Goal: Task Accomplishment & Management: Complete application form

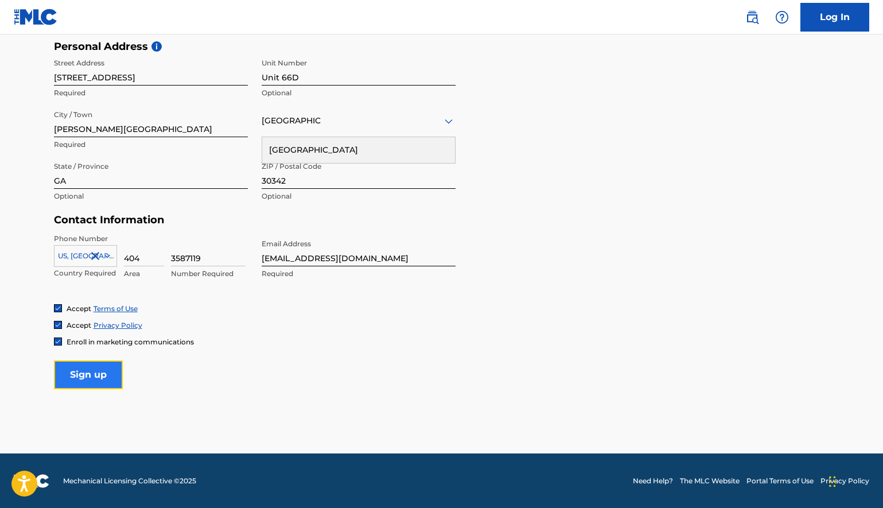
click at [98, 378] on input "Sign up" at bounding box center [88, 374] width 69 height 29
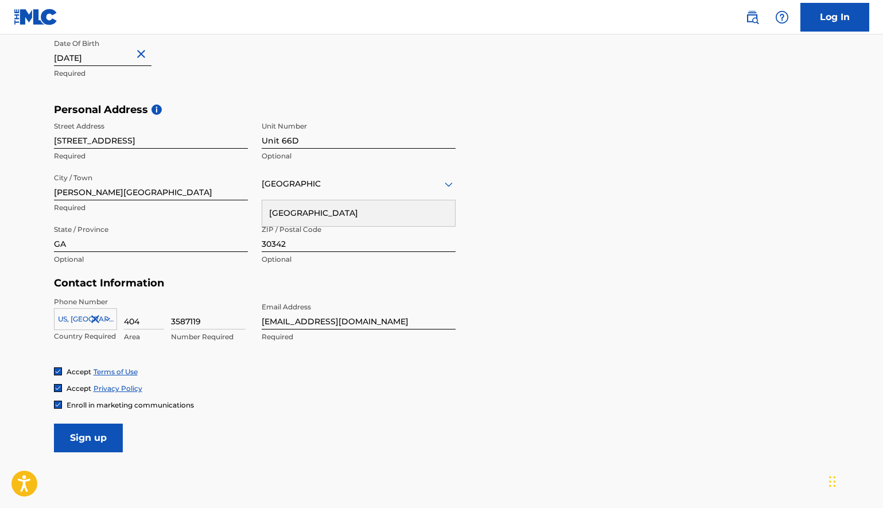
scroll to position [330, 0]
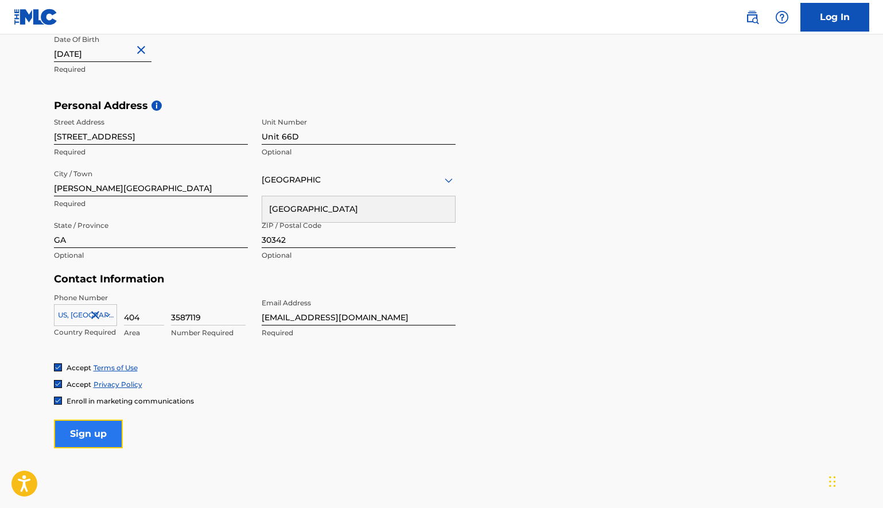
click at [91, 437] on input "Sign up" at bounding box center [88, 434] width 69 height 29
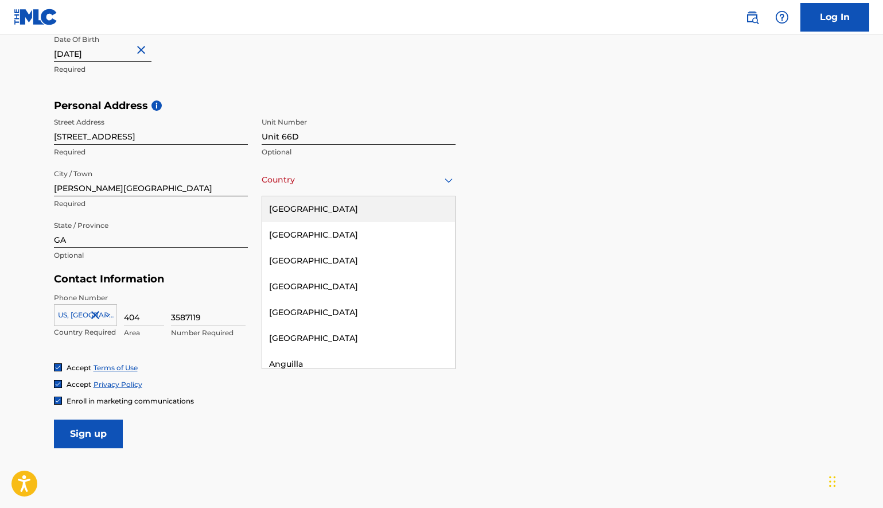
click at [303, 192] on div "Country [GEOGRAPHIC_DATA]" at bounding box center [359, 180] width 194 height 33
click at [301, 205] on div "[GEOGRAPHIC_DATA]" at bounding box center [358, 209] width 193 height 26
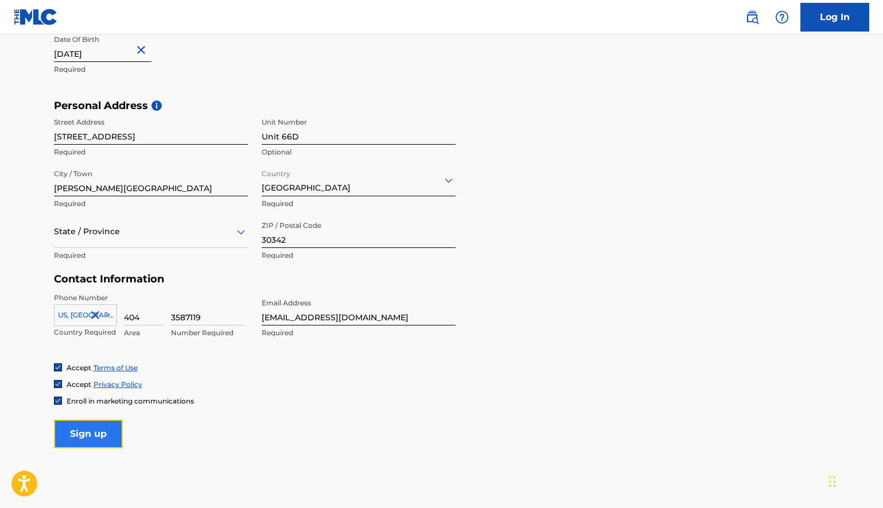
click at [113, 425] on input "Sign up" at bounding box center [88, 434] width 69 height 29
click at [201, 238] on div at bounding box center [151, 231] width 194 height 14
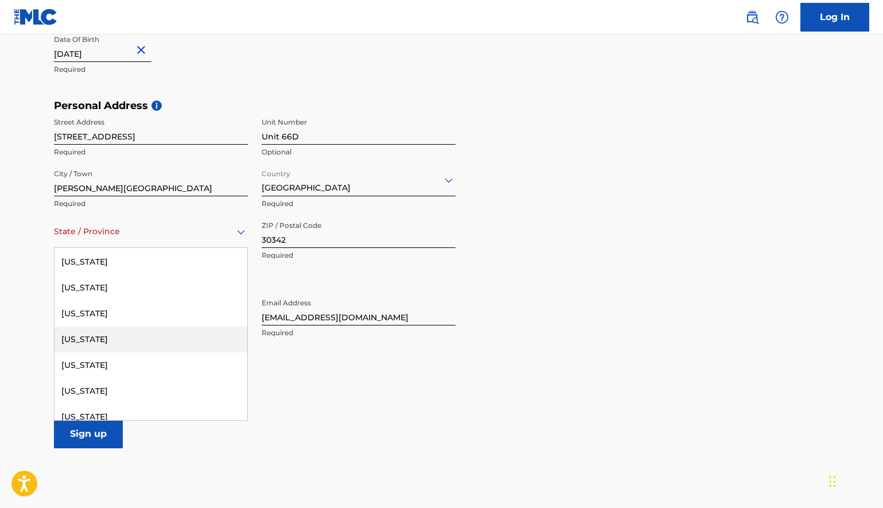
scroll to position [181, 0]
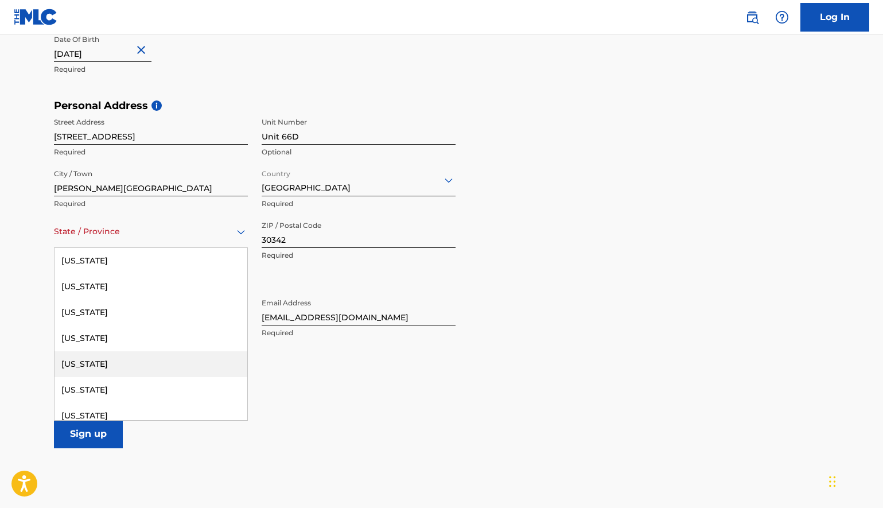
click at [120, 370] on div "[US_STATE]" at bounding box center [151, 364] width 193 height 26
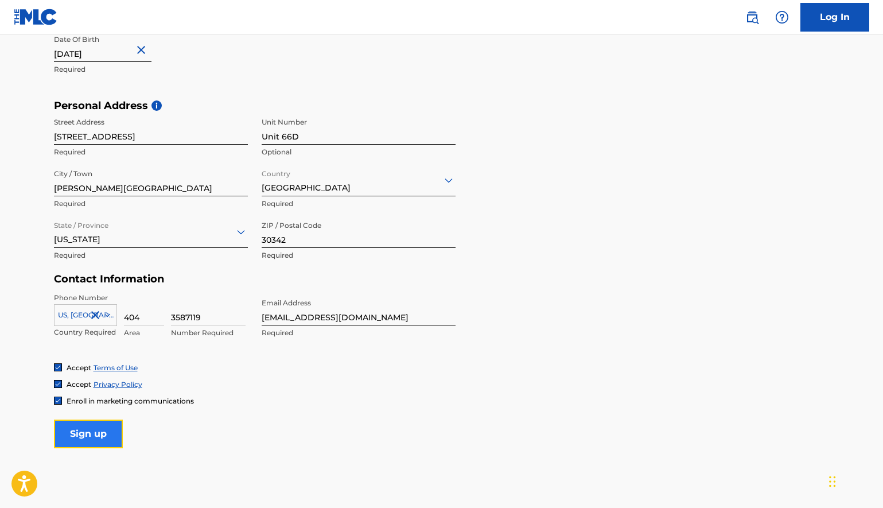
click at [96, 436] on input "Sign up" at bounding box center [88, 434] width 69 height 29
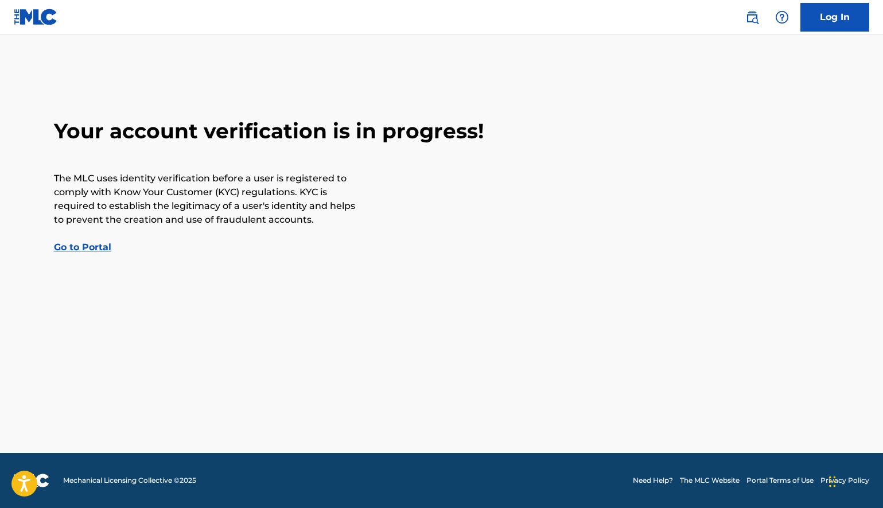
click at [101, 246] on link "Go to Portal" at bounding box center [82, 247] width 57 height 11
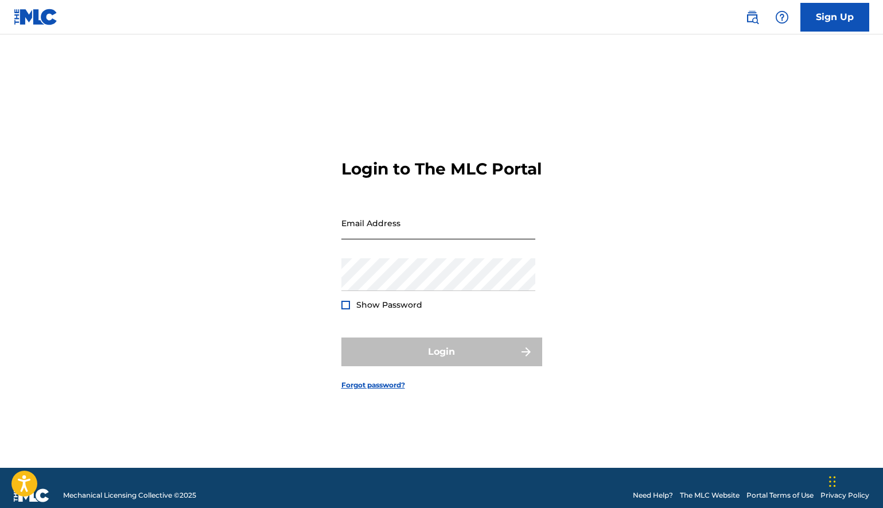
click at [354, 238] on input "Email Address" at bounding box center [438, 223] width 194 height 33
click at [309, 230] on div "Login to The MLC Portal Email Address Password Show Password Login Forgot passw…" at bounding box center [441, 265] width 803 height 405
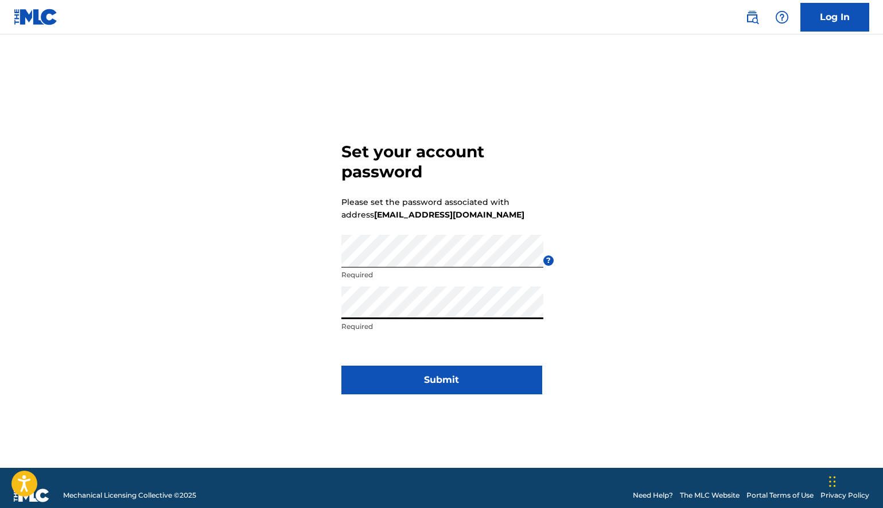
click button "Submit" at bounding box center [441, 380] width 201 height 29
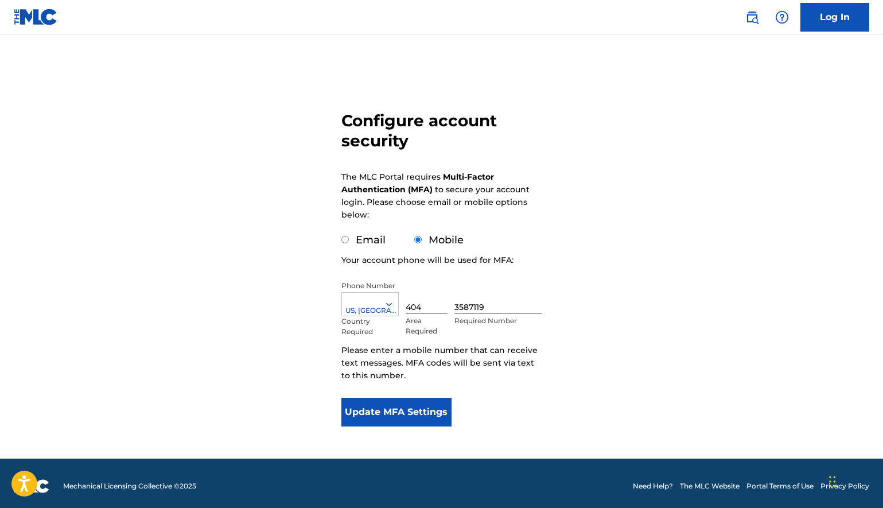
scroll to position [44, 0]
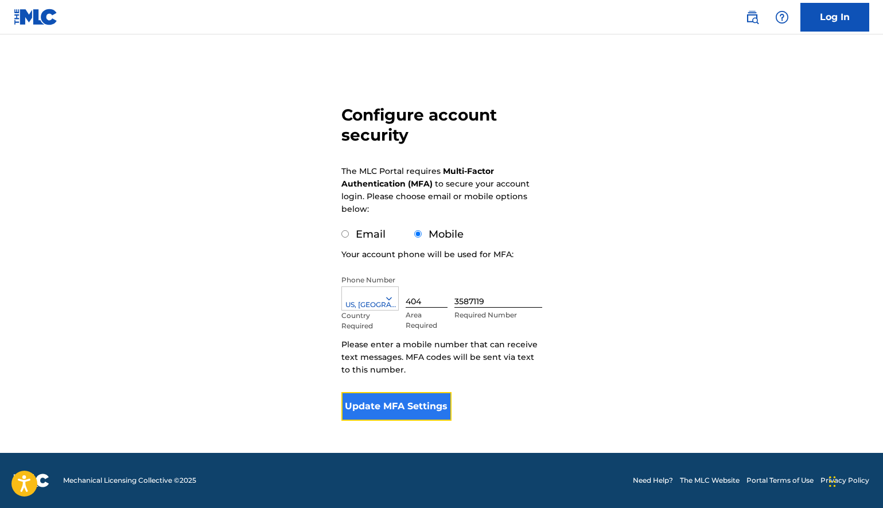
click at [409, 407] on button "Update MFA Settings" at bounding box center [396, 406] width 111 height 29
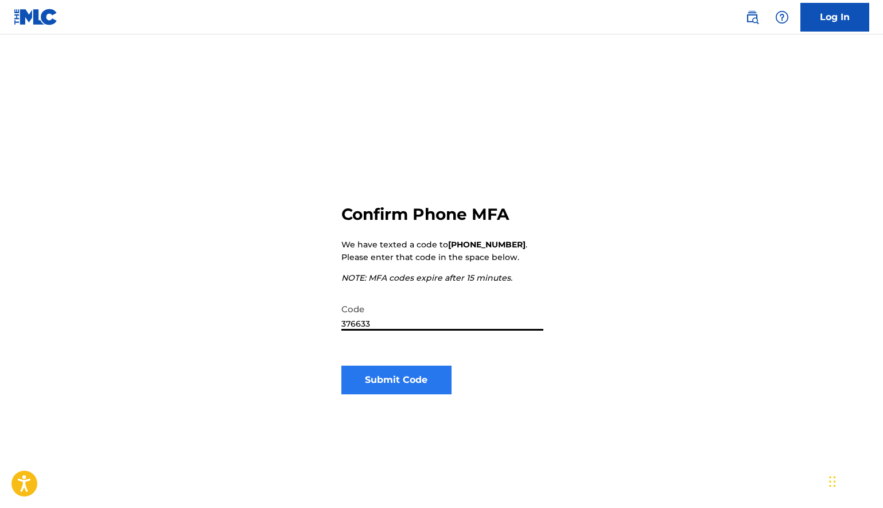
type input "376633"
click at [408, 385] on button "Submit Code" at bounding box center [396, 380] width 111 height 29
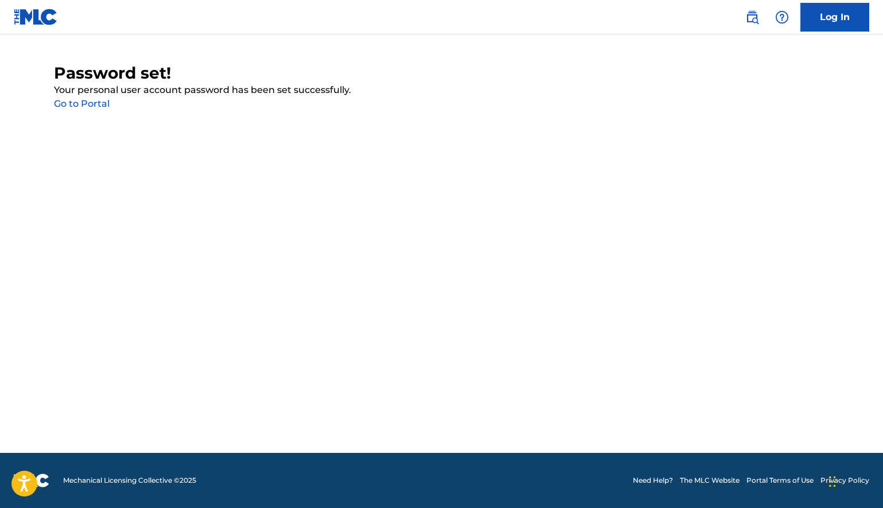
click at [76, 100] on link "Go to Portal" at bounding box center [82, 103] width 56 height 11
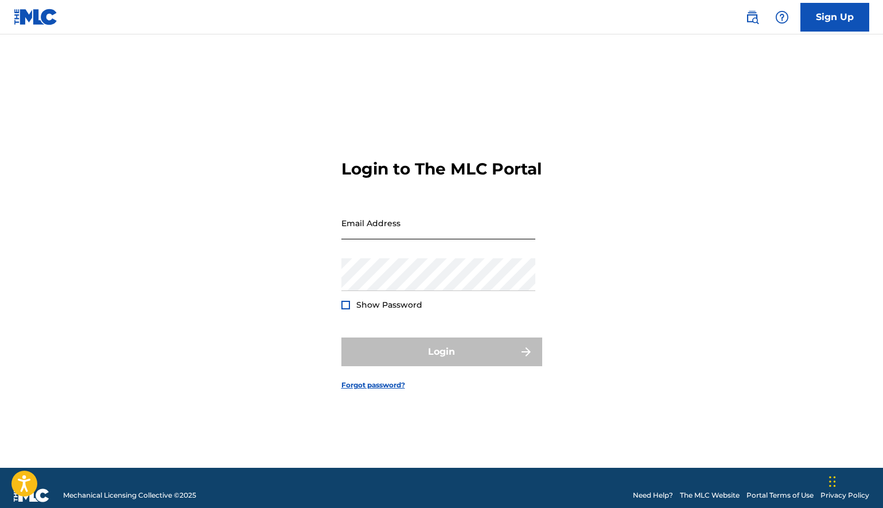
click at [433, 234] on input "Email Address" at bounding box center [438, 223] width 194 height 33
type input "[EMAIL_ADDRESS][DOMAIN_NAME]"
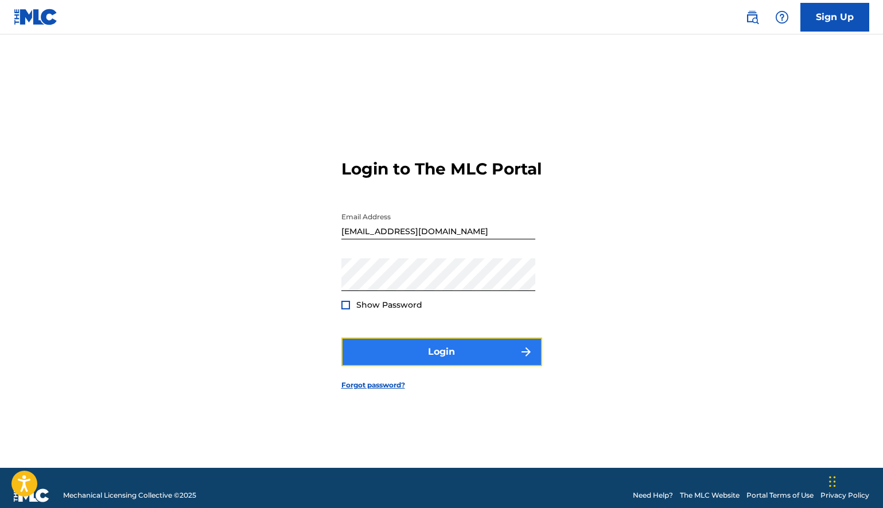
click at [399, 352] on button "Login" at bounding box center [441, 351] width 201 height 29
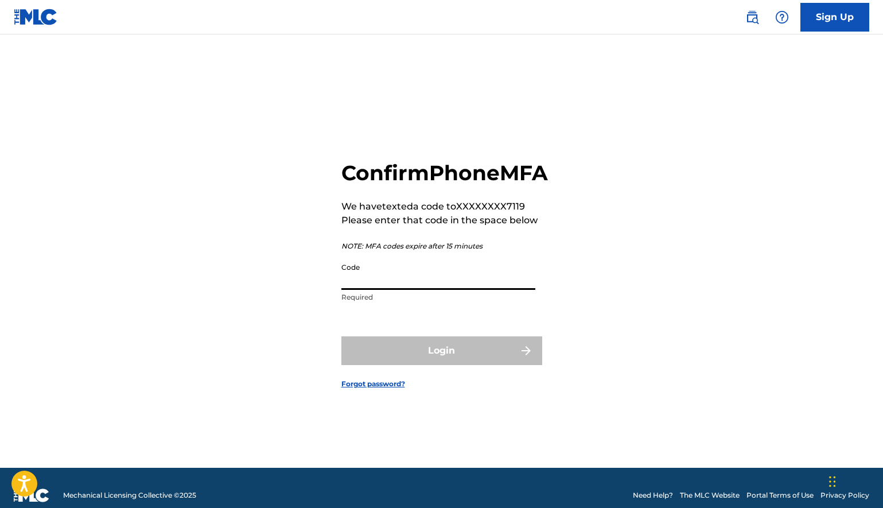
click at [395, 290] on input "Code" at bounding box center [438, 273] width 194 height 33
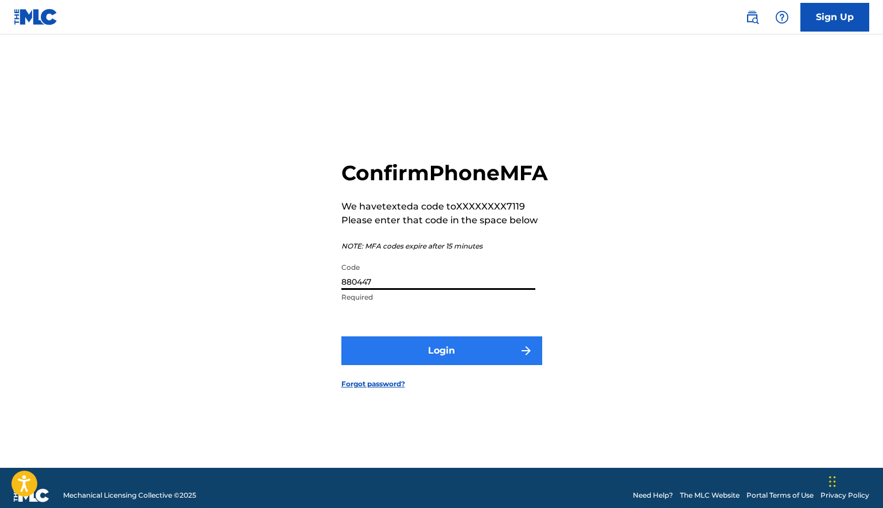
type input "880447"
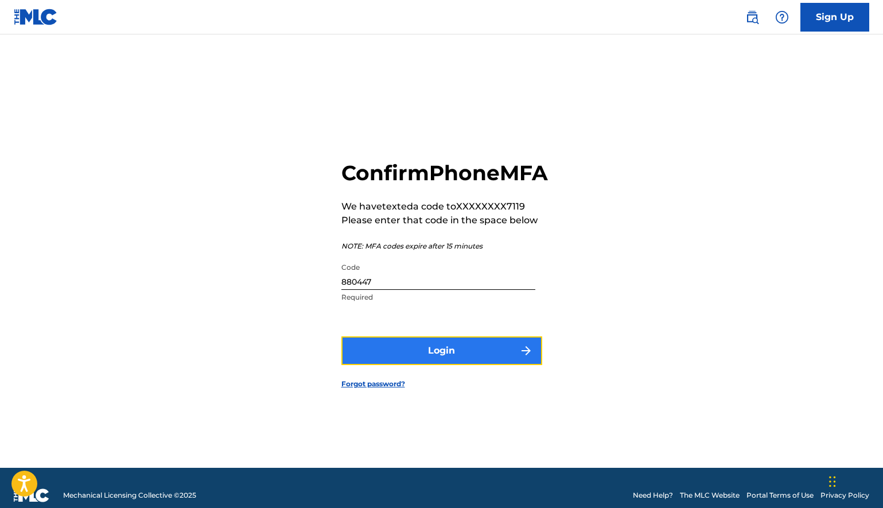
click at [433, 365] on button "Login" at bounding box center [441, 350] width 201 height 29
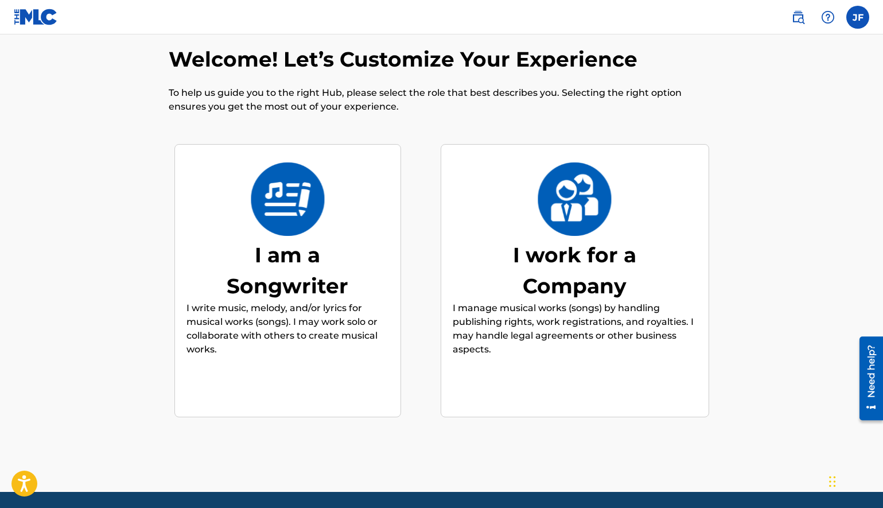
scroll to position [33, 0]
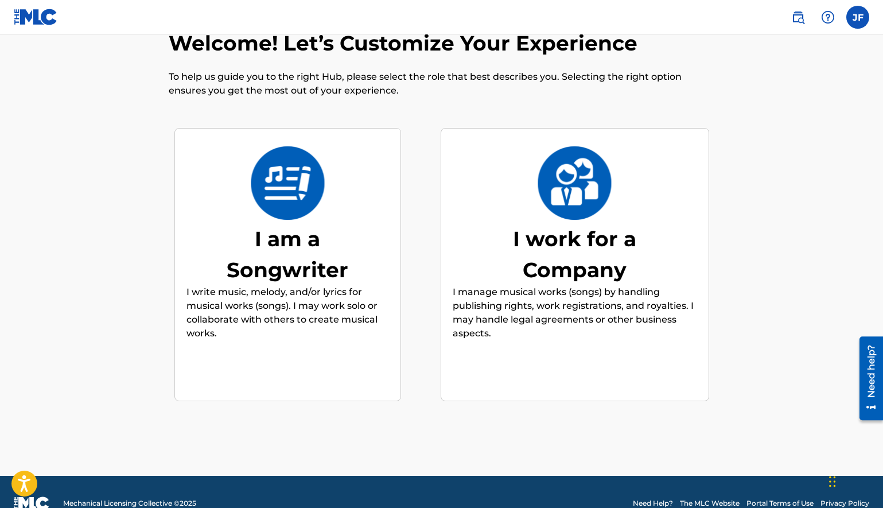
click at [566, 273] on div "I work for a Company" at bounding box center [575, 254] width 172 height 62
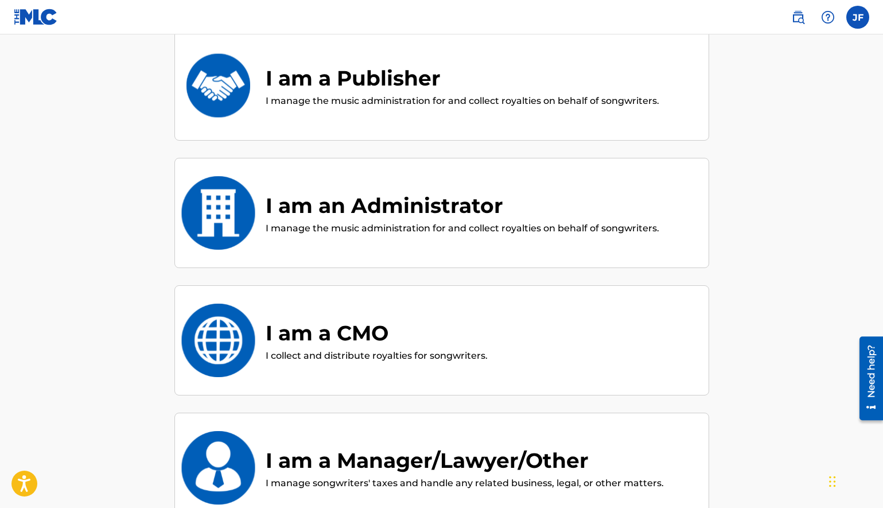
scroll to position [103, 0]
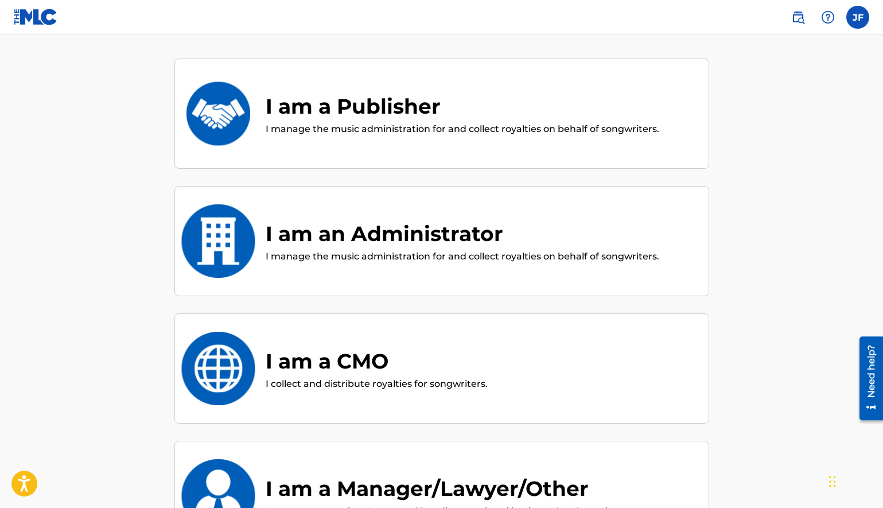
click at [402, 109] on div "I am a Publisher" at bounding box center [463, 106] width 394 height 31
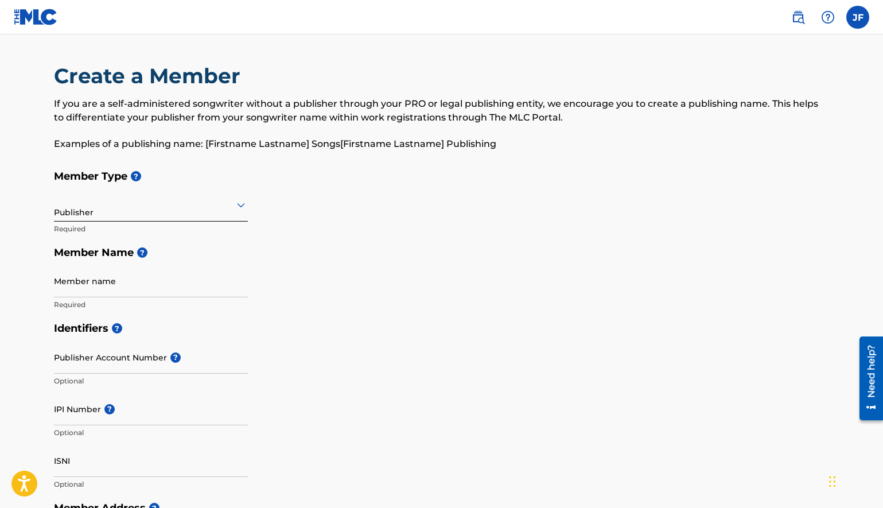
click at [138, 215] on div "Publisher" at bounding box center [151, 205] width 194 height 28
click at [302, 233] on div "Member Type ? Publisher Required Member Name ? Member name Required" at bounding box center [442, 240] width 776 height 152
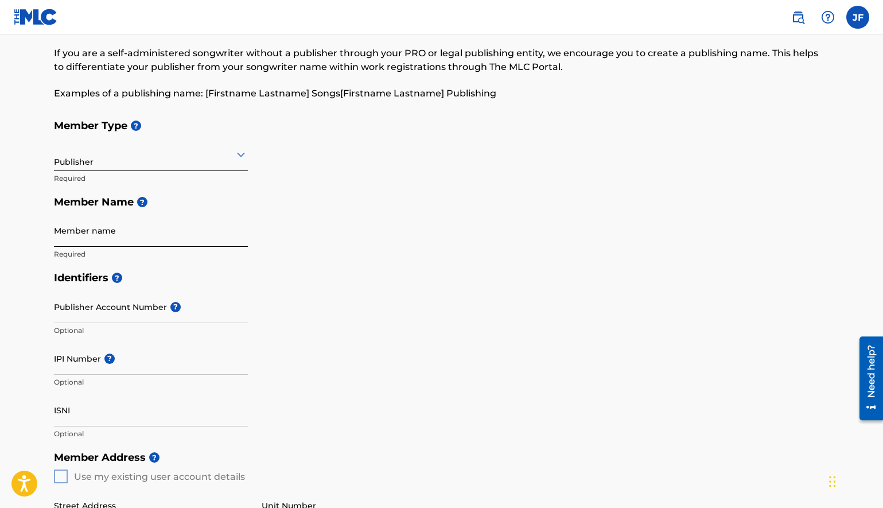
scroll to position [80, 0]
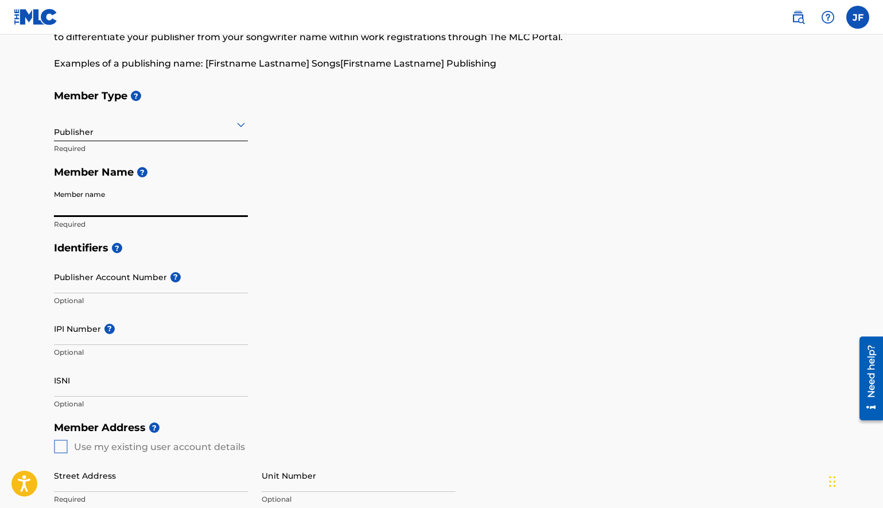
click at [170, 205] on input "Member name" at bounding box center [151, 200] width 194 height 33
click at [314, 212] on div "Member Type ? Publisher Required Member Name ? Member name Required" at bounding box center [442, 160] width 776 height 152
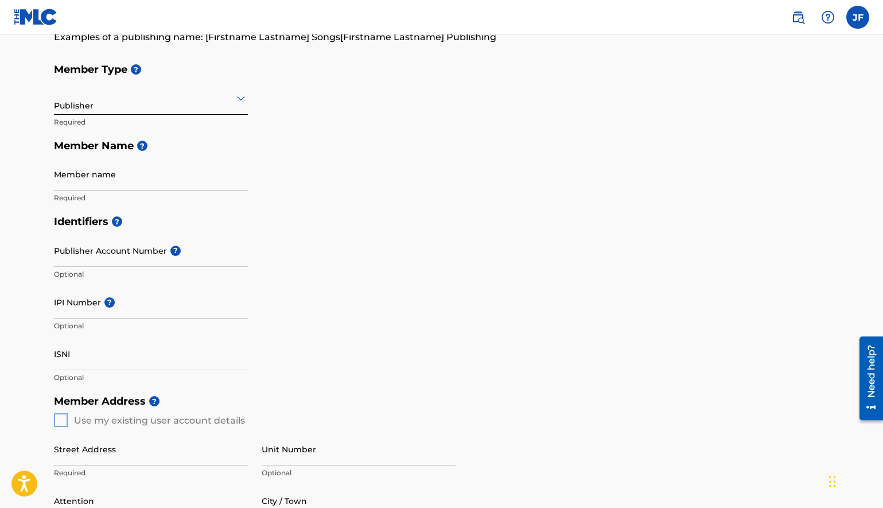
scroll to position [0, 0]
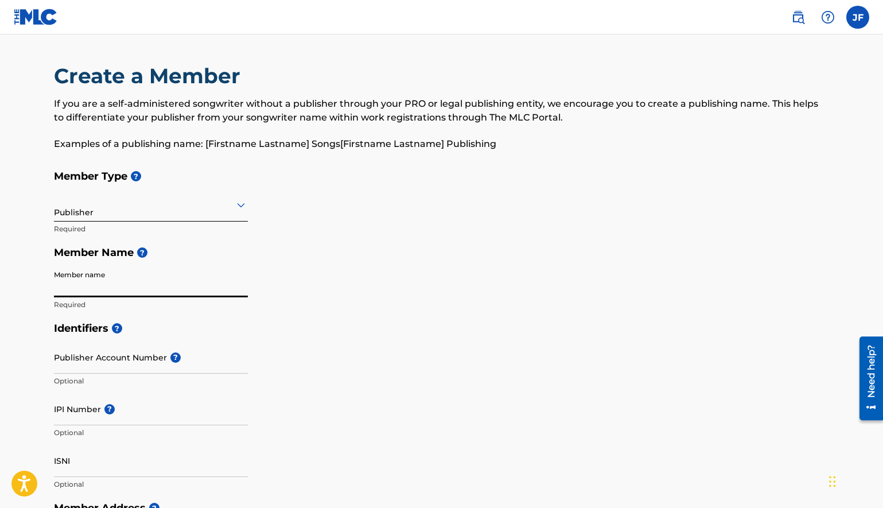
click at [104, 283] on input "Member name" at bounding box center [151, 281] width 194 height 33
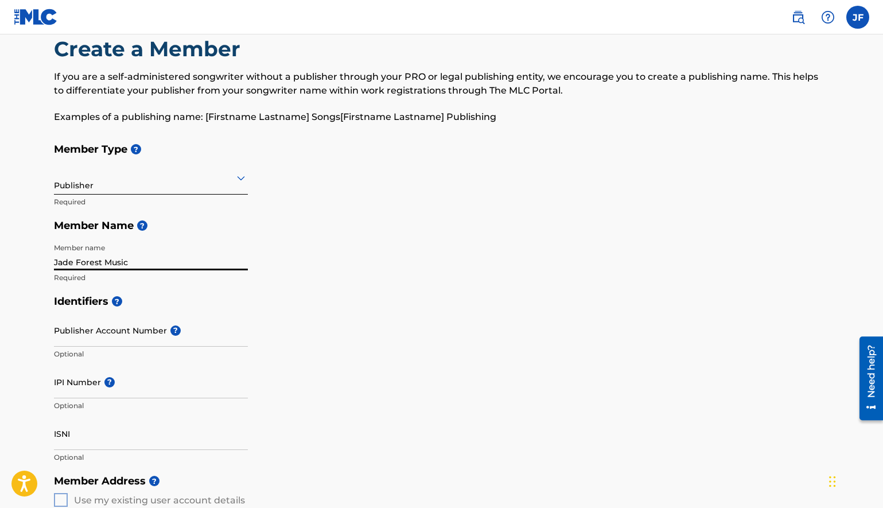
scroll to position [34, 0]
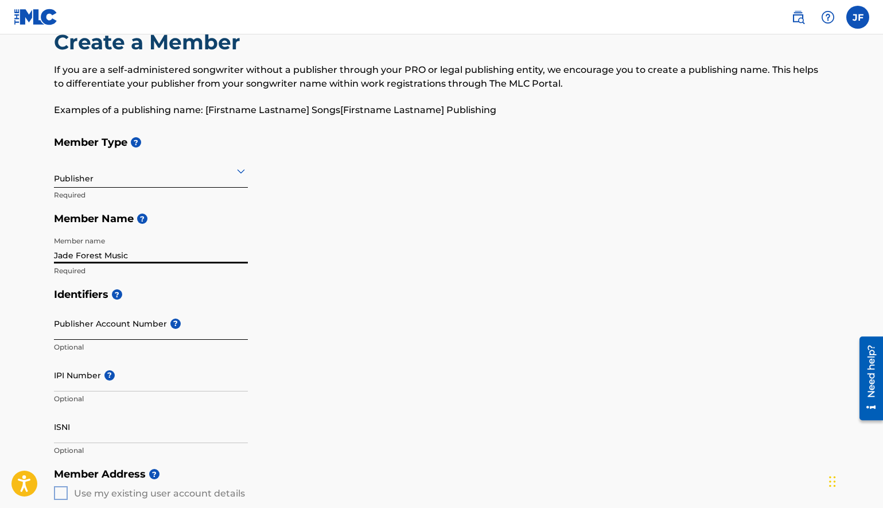
type input "Jade Forest Music"
click at [193, 330] on input "Publisher Account Number ?" at bounding box center [151, 323] width 194 height 33
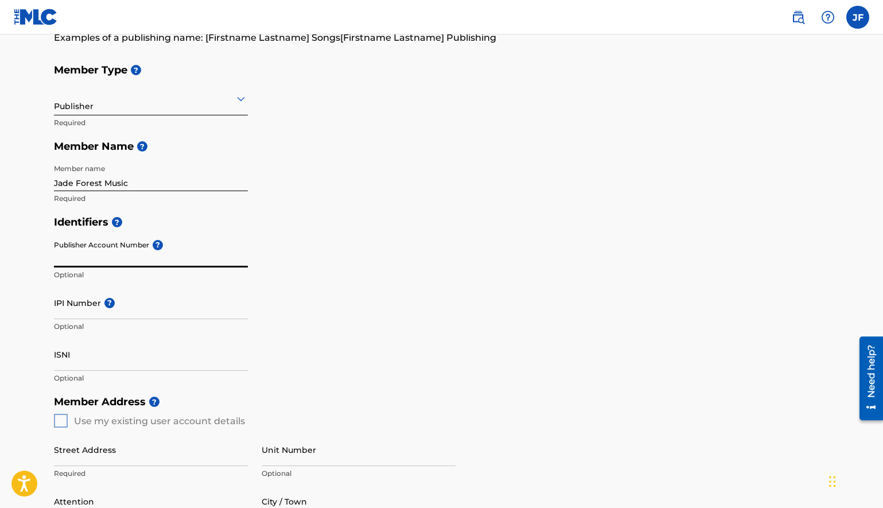
scroll to position [121, 0]
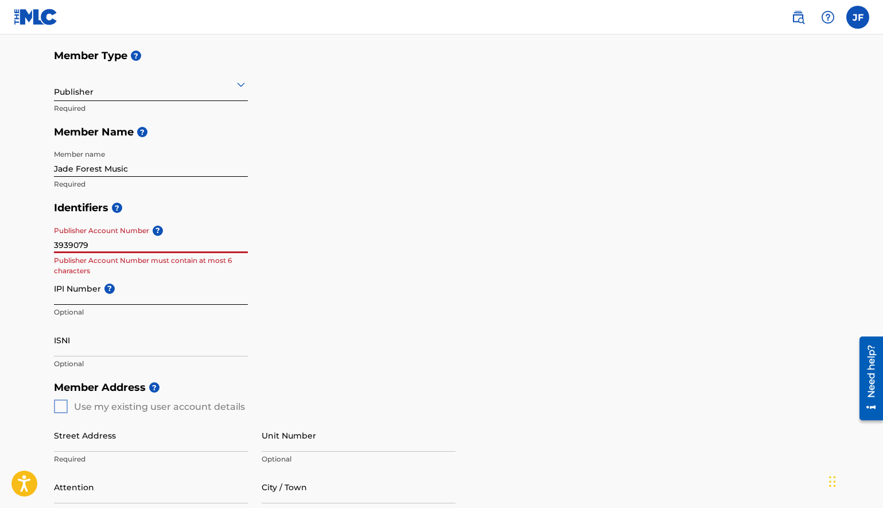
type input "3939079"
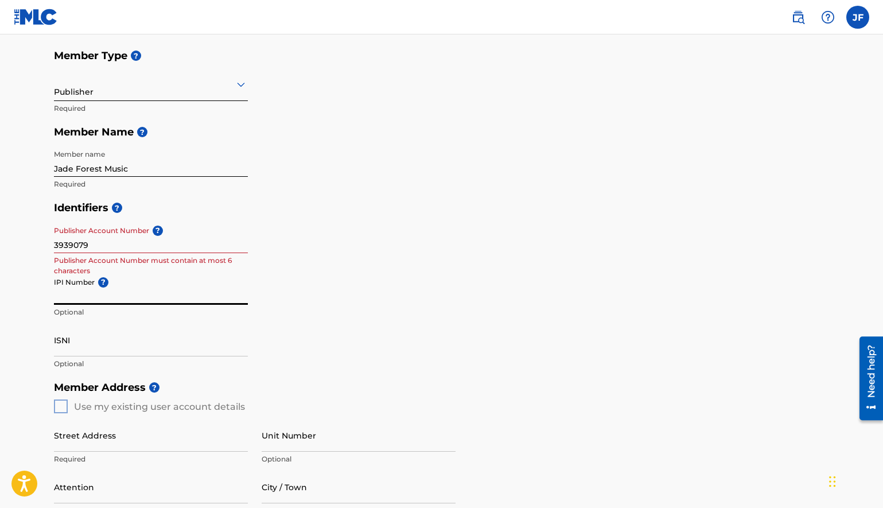
click at [230, 289] on input "IPI Number ?" at bounding box center [151, 288] width 194 height 33
click at [93, 243] on input "3939079" at bounding box center [151, 236] width 194 height 33
click at [91, 302] on input "IPI Number ?" at bounding box center [151, 288] width 194 height 33
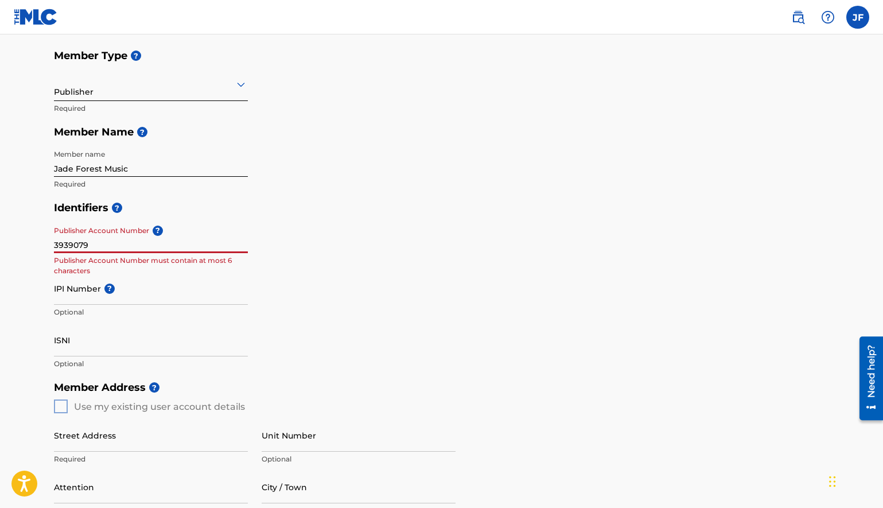
click at [99, 238] on input "3939079" at bounding box center [151, 236] width 194 height 33
click at [196, 209] on h5 "Identifiers ?" at bounding box center [442, 208] width 776 height 25
click at [84, 243] on input "3939079" at bounding box center [151, 236] width 194 height 33
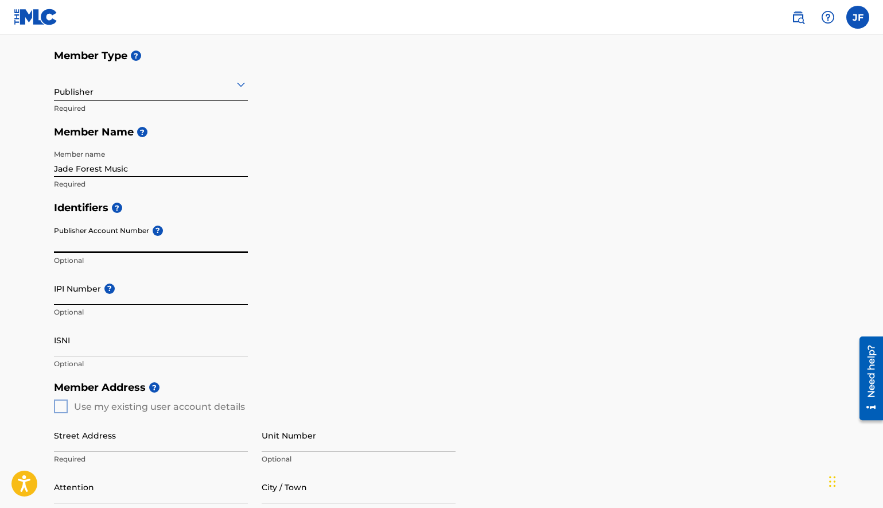
click at [153, 298] on input "IPI Number ?" at bounding box center [151, 288] width 194 height 33
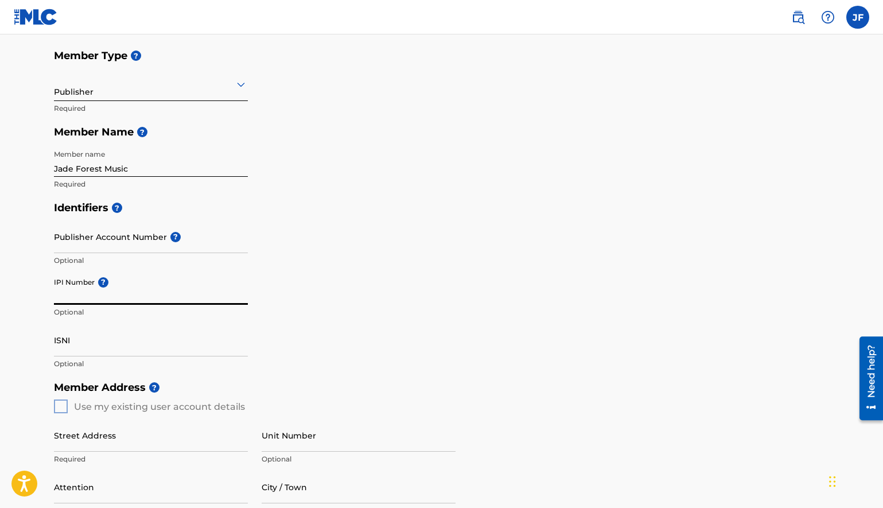
click at [262, 284] on div "Identifiers ? Publisher Account Number ? Optional IPI Number ? Optional ISNI Op…" at bounding box center [442, 286] width 776 height 180
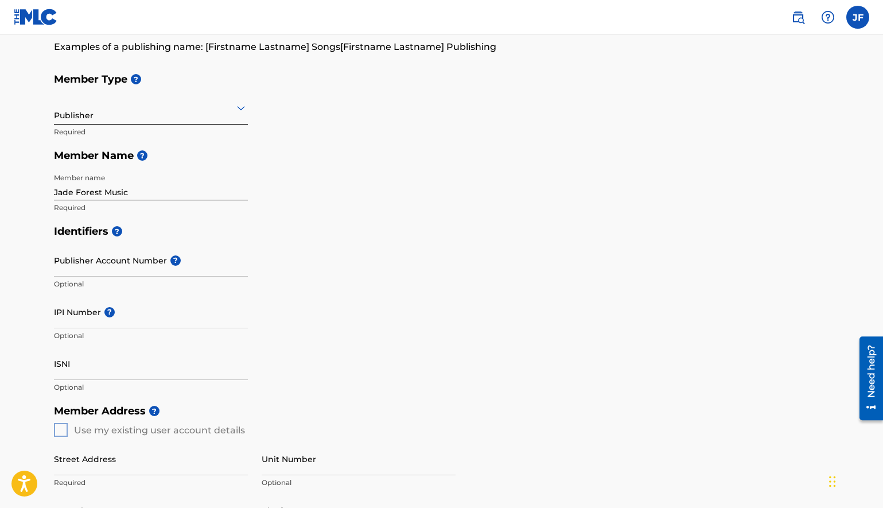
scroll to position [98, 0]
click at [177, 258] on span "?" at bounding box center [175, 259] width 10 height 10
click at [177, 258] on input "Publisher Account Number ?" at bounding box center [151, 259] width 194 height 33
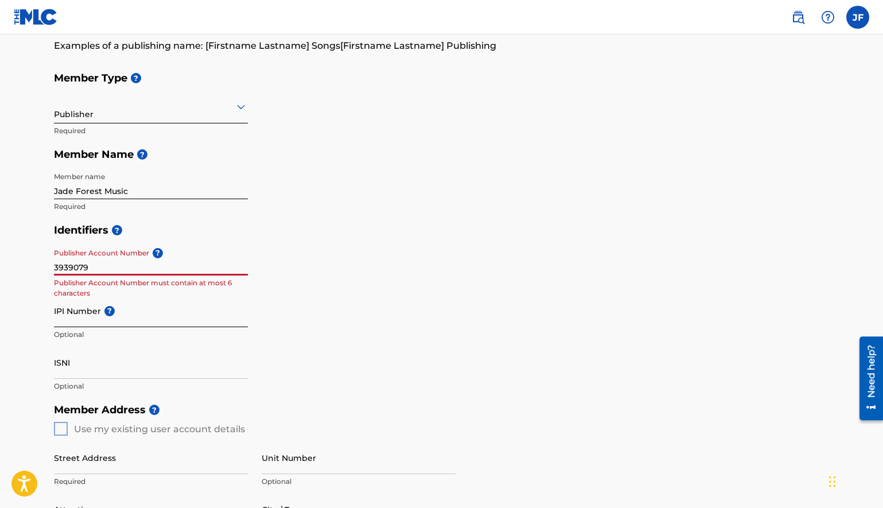
type input "3939079"
click at [164, 316] on input "IPI Number ?" at bounding box center [151, 310] width 194 height 33
click at [96, 268] on input "3939079" at bounding box center [151, 259] width 194 height 33
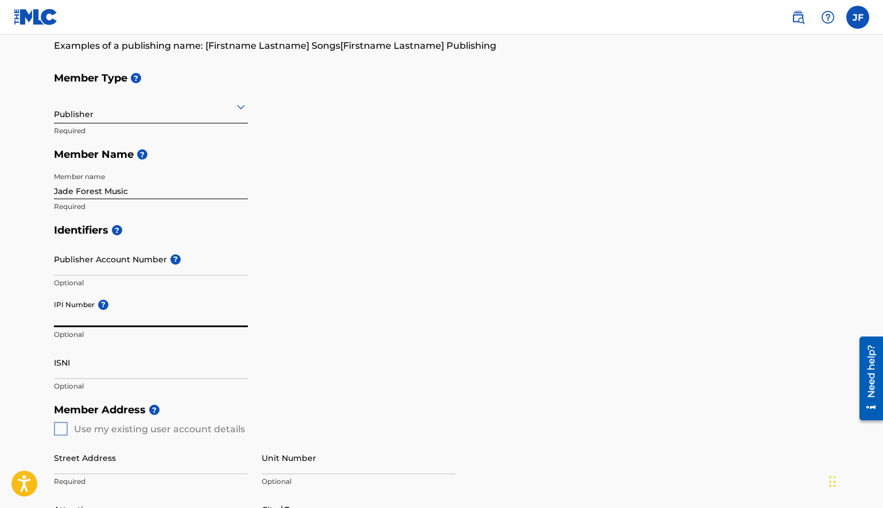
click at [101, 317] on input "IPI Number ?" at bounding box center [151, 310] width 194 height 33
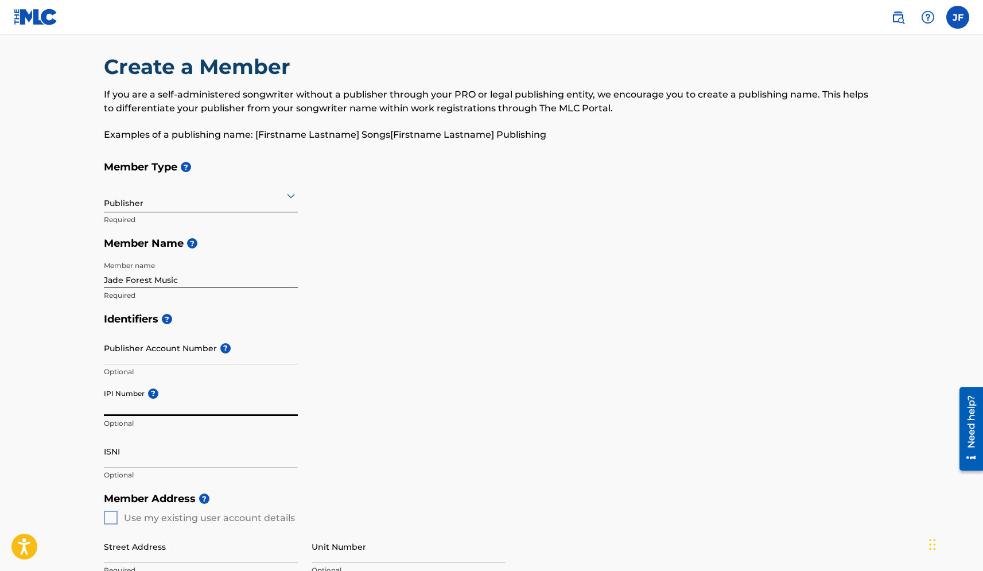
scroll to position [18, 0]
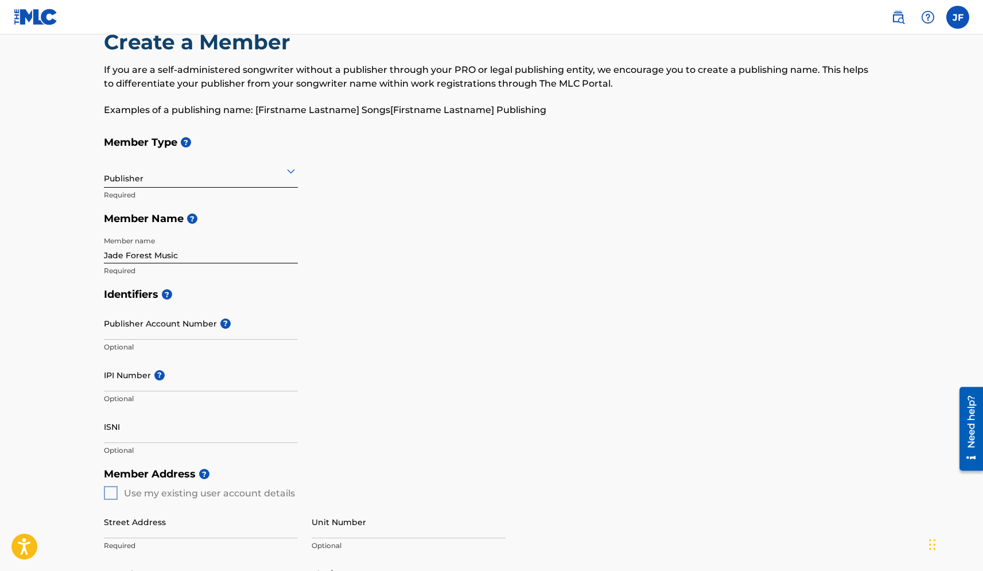
click at [355, 300] on h5 "Identifiers ?" at bounding box center [492, 294] width 776 height 25
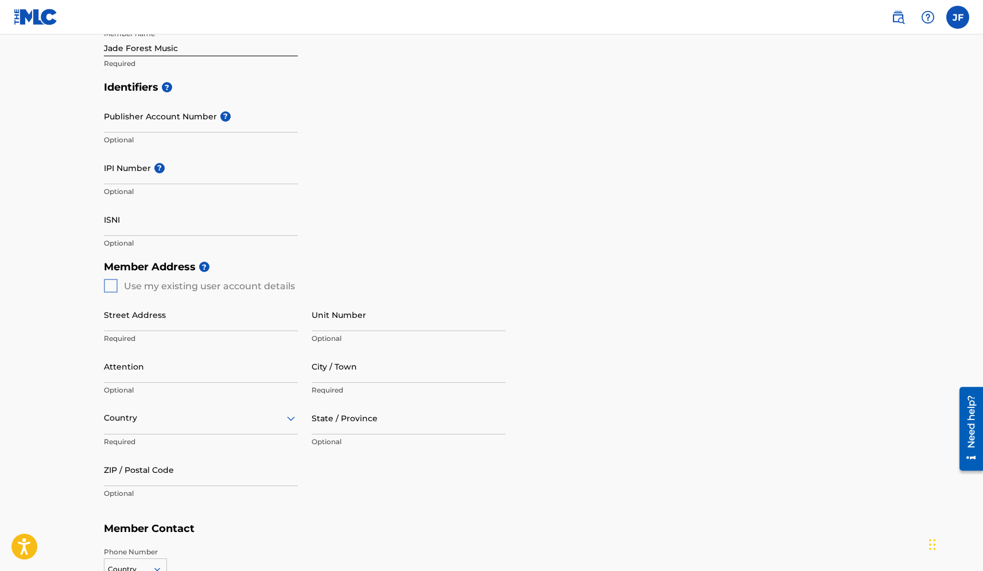
scroll to position [246, 0]
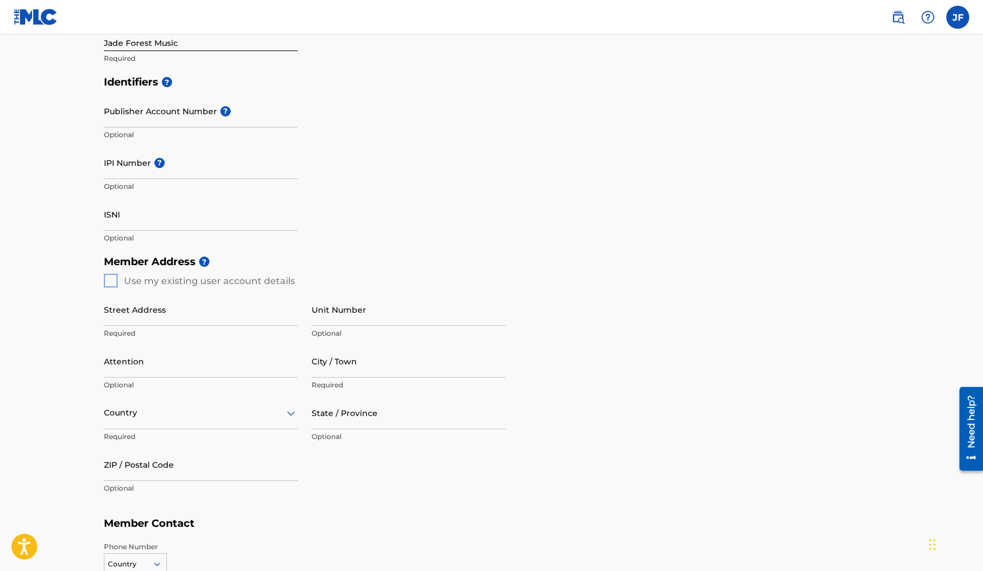
click at [106, 281] on div "Member Address ? Use my existing user account details Street Address Required U…" at bounding box center [492, 381] width 776 height 262
click at [113, 279] on div "Member Address ? Use my existing user account details Street Address Required U…" at bounding box center [492, 381] width 776 height 262
click at [150, 317] on input "Street Address" at bounding box center [201, 309] width 194 height 33
type input "[STREET_ADDRESS]"
type input "Unit 66D"
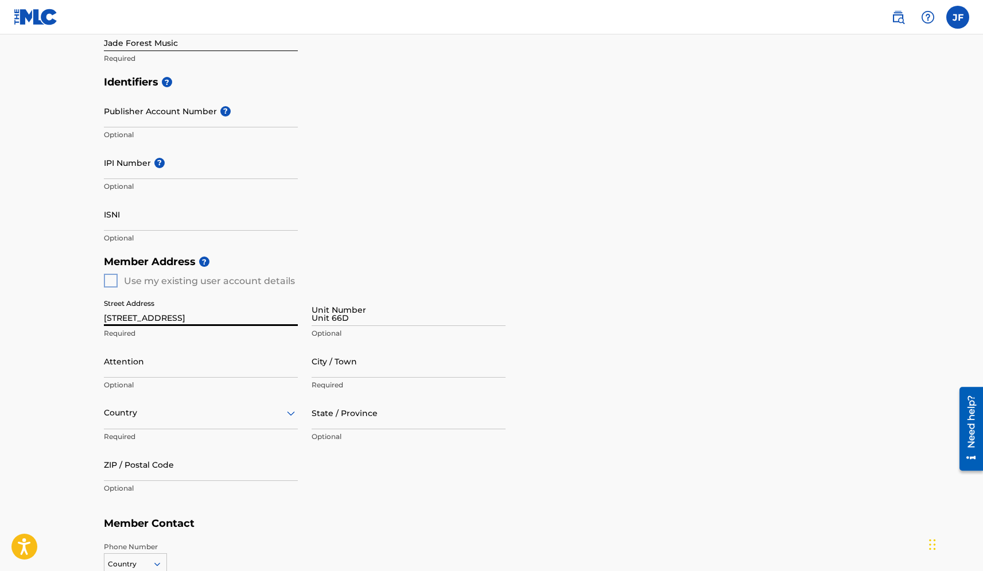
type input "[PERSON_NAME][GEOGRAPHIC_DATA]"
type input "[GEOGRAPHIC_DATA]"
type input "GA"
type input "30342"
type input "[GEOGRAPHIC_DATA]"
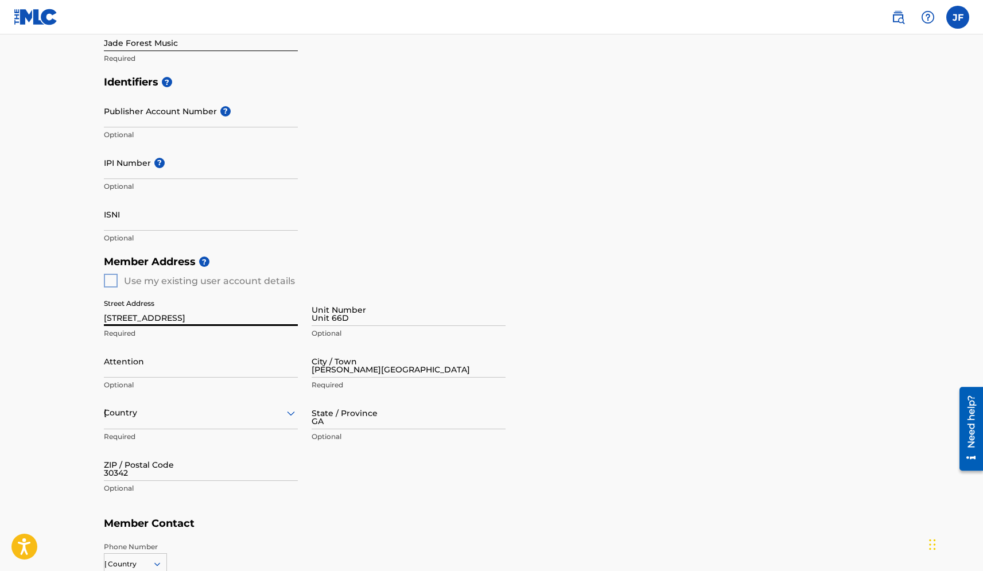
scroll to position [265, 0]
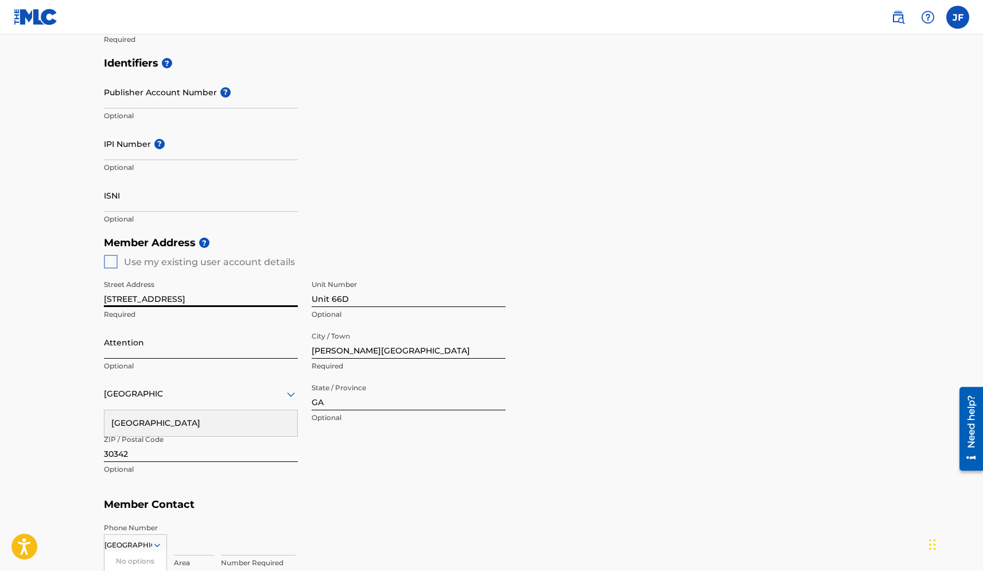
click at [154, 346] on input "Attention" at bounding box center [201, 342] width 194 height 33
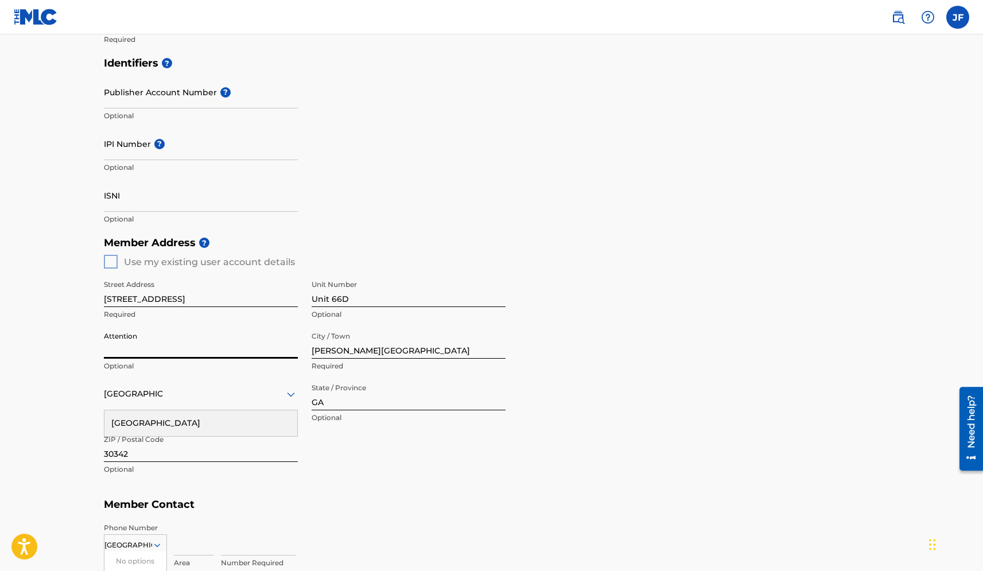
click at [71, 366] on main "Create a Member If you are a self-administered songwriter without a publisher t…" at bounding box center [491, 251] width 983 height 965
click at [339, 457] on div "Street Address 5675 Roswell Road Required Unit Number Unit 66D Optional Attenti…" at bounding box center [305, 378] width 402 height 218
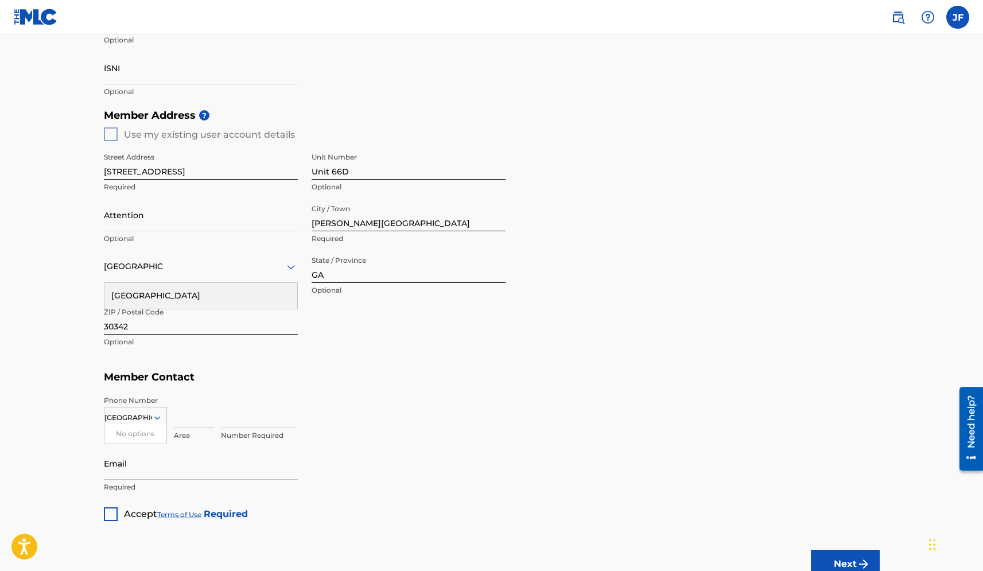
scroll to position [398, 0]
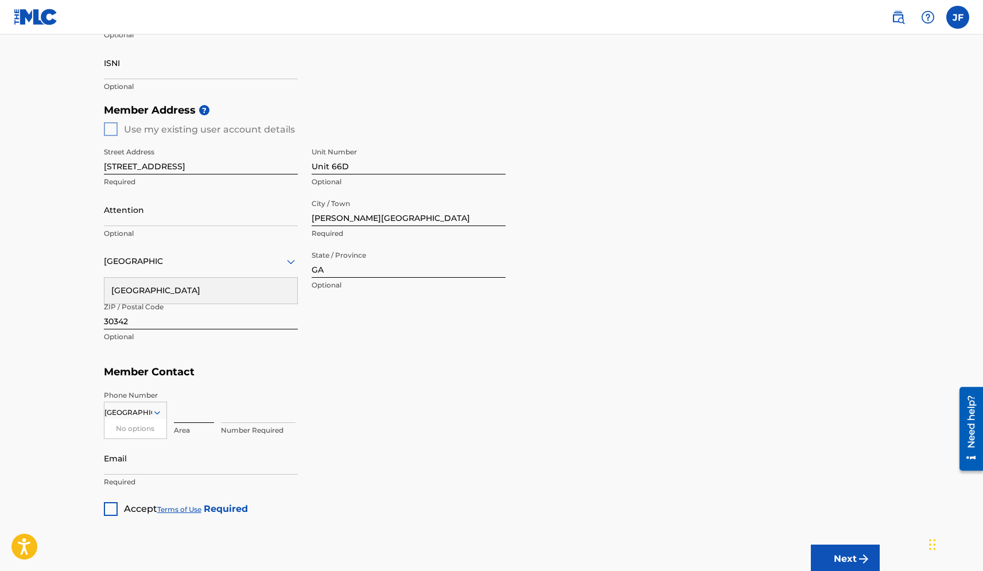
click at [196, 414] on input at bounding box center [194, 406] width 40 height 33
type input "404"
type input "3587119"
click at [154, 468] on input "jade.forestjef@gmail.com" at bounding box center [201, 458] width 194 height 33
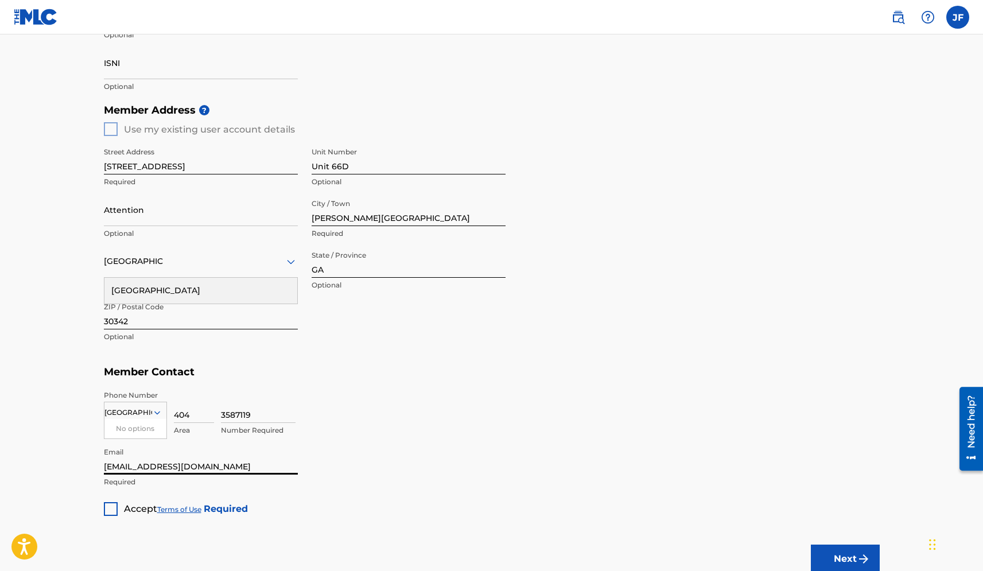
click at [154, 468] on input "jade.forestjef@gmail.com" at bounding box center [201, 458] width 194 height 33
type input "[EMAIL_ADDRESS][DOMAIN_NAME]"
click at [110, 507] on div at bounding box center [111, 509] width 14 height 14
click at [846, 507] on button "Next" at bounding box center [845, 559] width 69 height 29
click at [320, 160] on input "Unit 66D" at bounding box center [409, 158] width 194 height 33
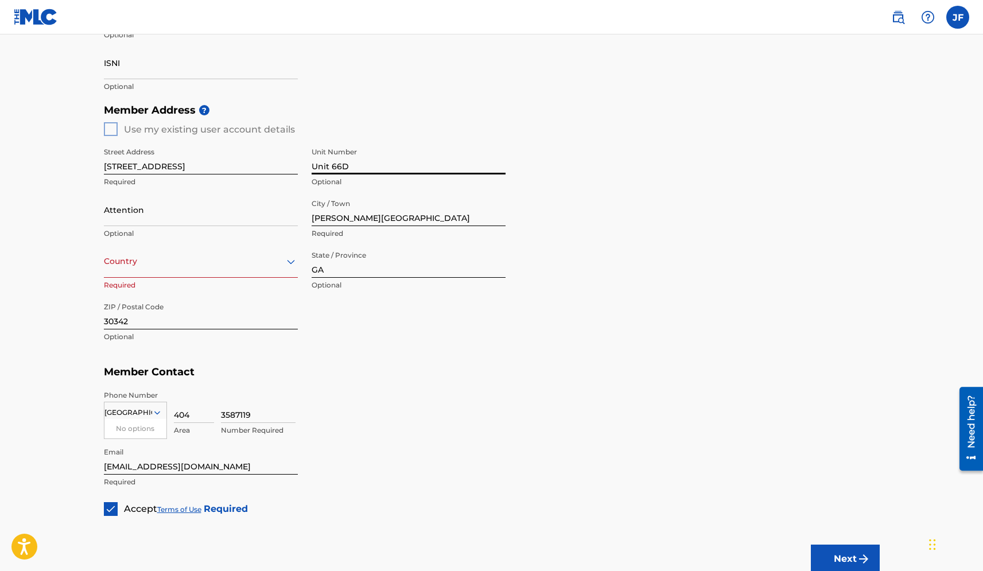
drag, startPoint x: 325, startPoint y: 165, endPoint x: 306, endPoint y: 167, distance: 19.1
click at [306, 167] on div "Street Address 5675 Roswell Road Required Unit Number Unit 66D Optional Attenti…" at bounding box center [305, 245] width 402 height 218
type input "APT 66D"
click at [132, 279] on div "Country Required" at bounding box center [201, 271] width 194 height 52
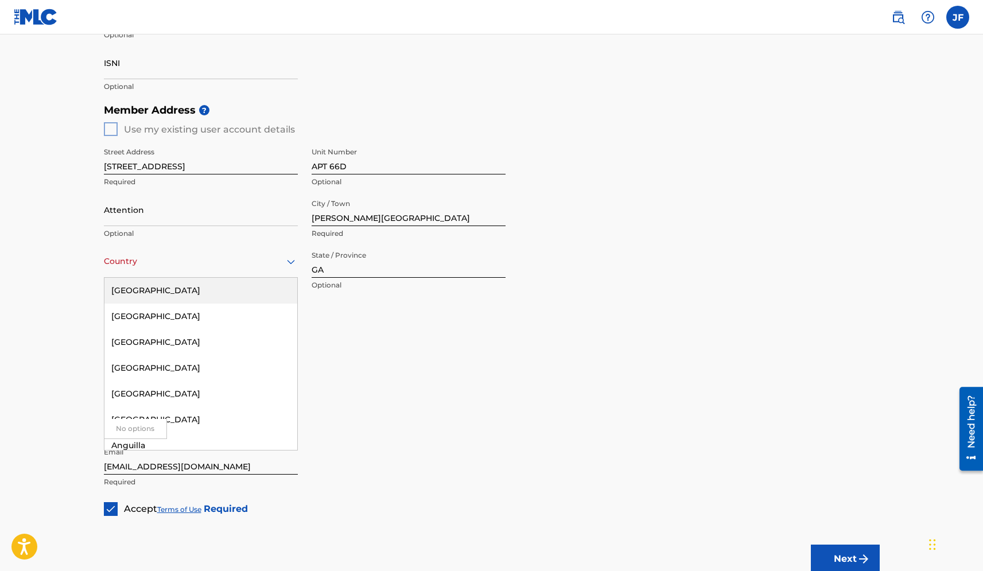
click at [132, 272] on div "Country" at bounding box center [201, 261] width 194 height 33
click at [142, 296] on div "[GEOGRAPHIC_DATA]" at bounding box center [200, 291] width 193 height 26
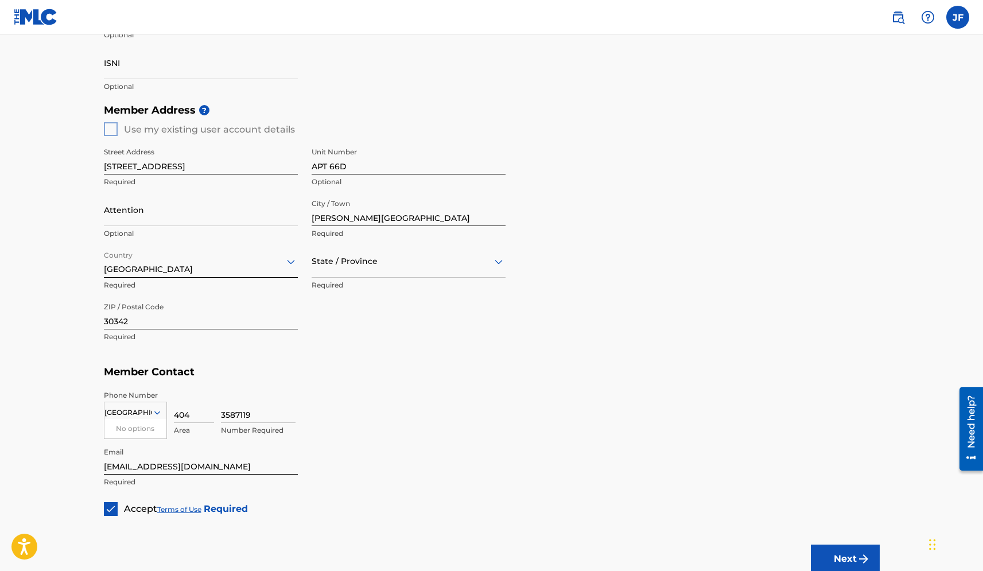
click at [366, 360] on h5 "Member Contact" at bounding box center [492, 372] width 776 height 25
click at [393, 268] on div "State / Province" at bounding box center [409, 261] width 194 height 33
click at [363, 398] on div "[US_STATE]" at bounding box center [408, 393] width 193 height 26
click at [473, 405] on div "3587119 Number Required" at bounding box center [550, 416] width 659 height 52
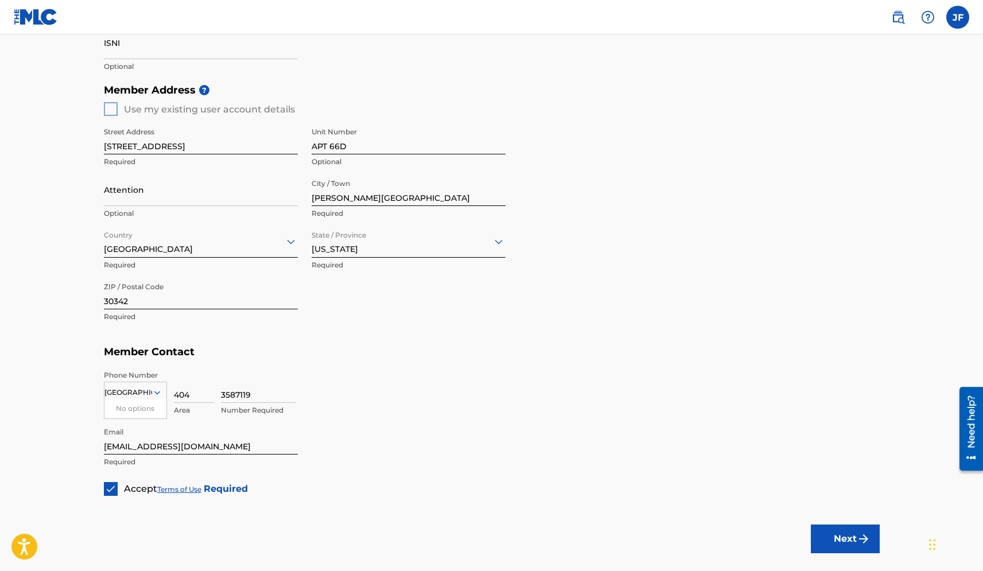
scroll to position [483, 0]
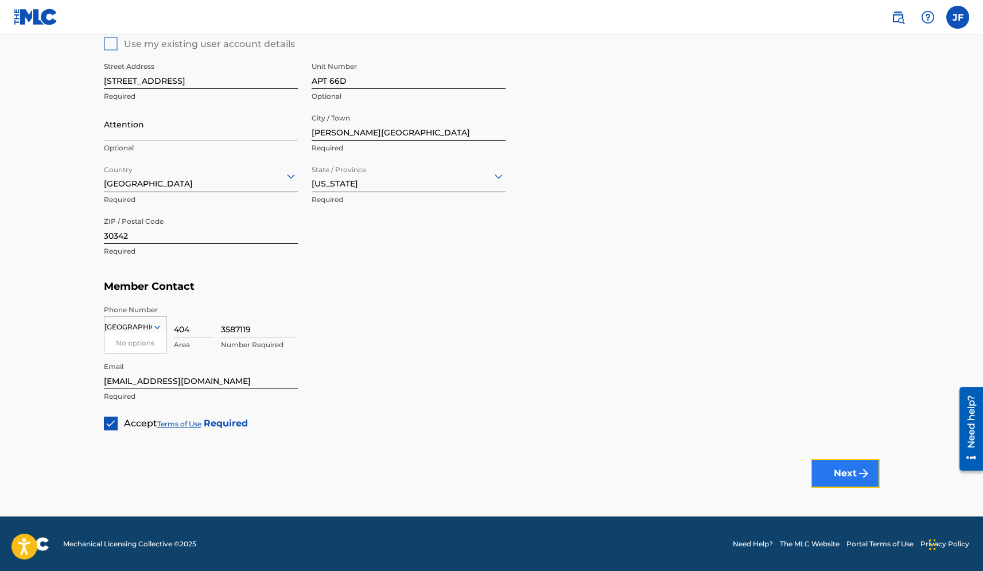
click at [847, 475] on button "Next" at bounding box center [845, 473] width 69 height 29
click at [851, 472] on button "Next" at bounding box center [845, 473] width 69 height 29
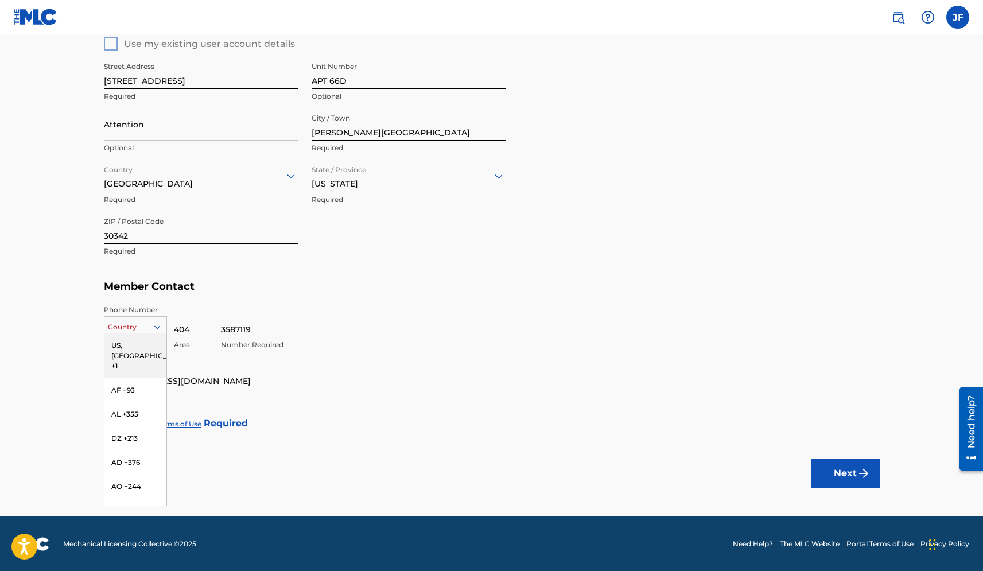
click at [138, 331] on div at bounding box center [135, 327] width 62 height 13
click at [133, 346] on div "US, [GEOGRAPHIC_DATA] +1" at bounding box center [135, 355] width 62 height 45
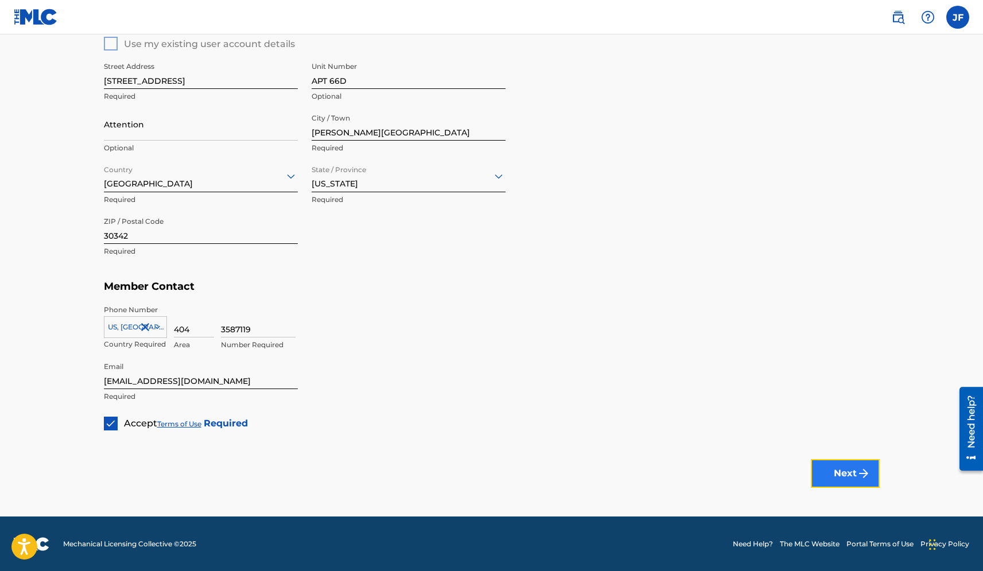
click at [842, 469] on button "Next" at bounding box center [845, 473] width 69 height 29
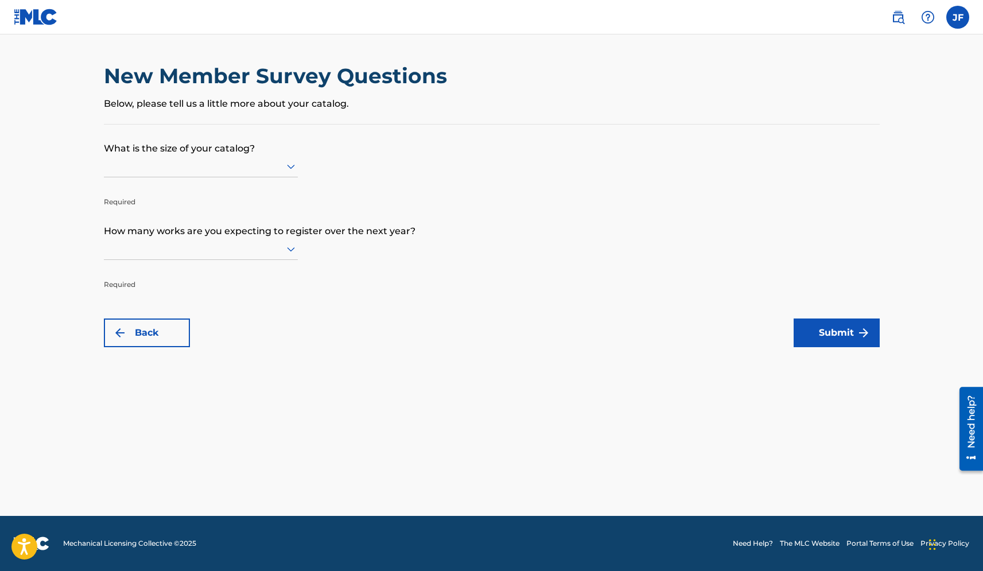
click at [281, 172] on div at bounding box center [201, 166] width 194 height 14
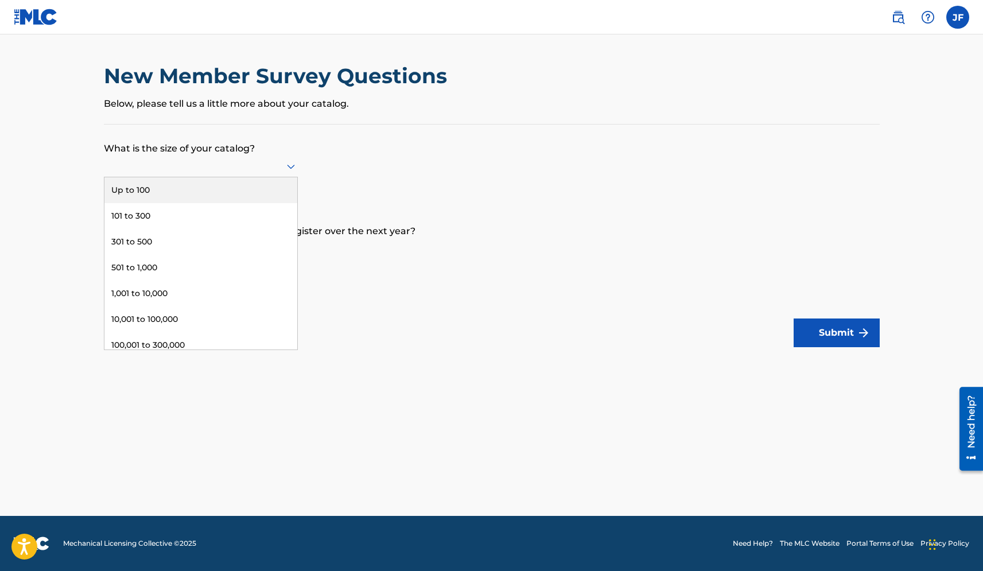
click at [393, 169] on form "What is the size of your catalog? Up to 100, 1 of 9. 9 results available. Use U…" at bounding box center [492, 236] width 776 height 223
click at [281, 160] on div at bounding box center [201, 166] width 194 height 14
click at [242, 196] on div "Up to 100" at bounding box center [200, 190] width 193 height 26
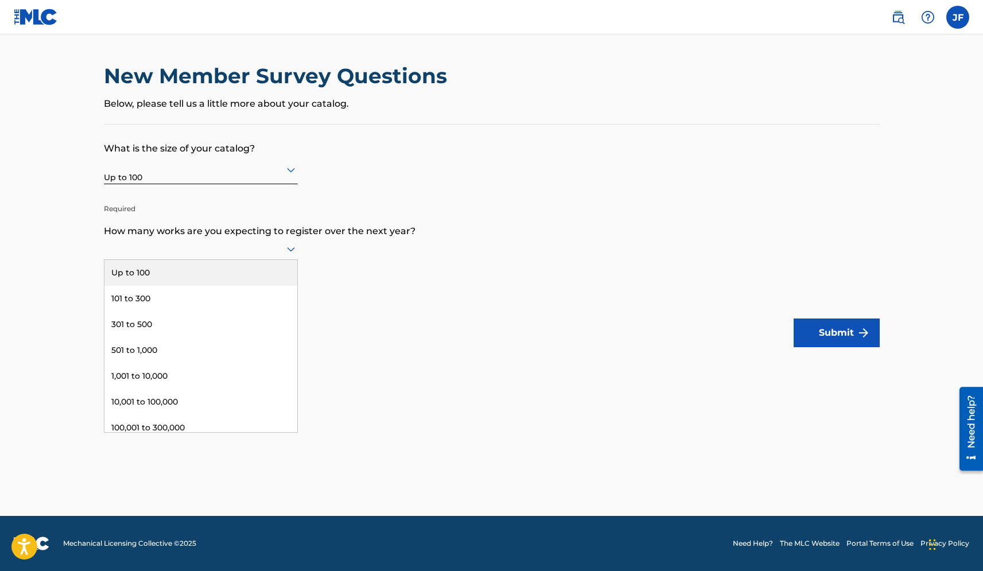
click at [266, 246] on div at bounding box center [201, 249] width 194 height 14
click at [257, 272] on div "Up to 100" at bounding box center [200, 273] width 193 height 26
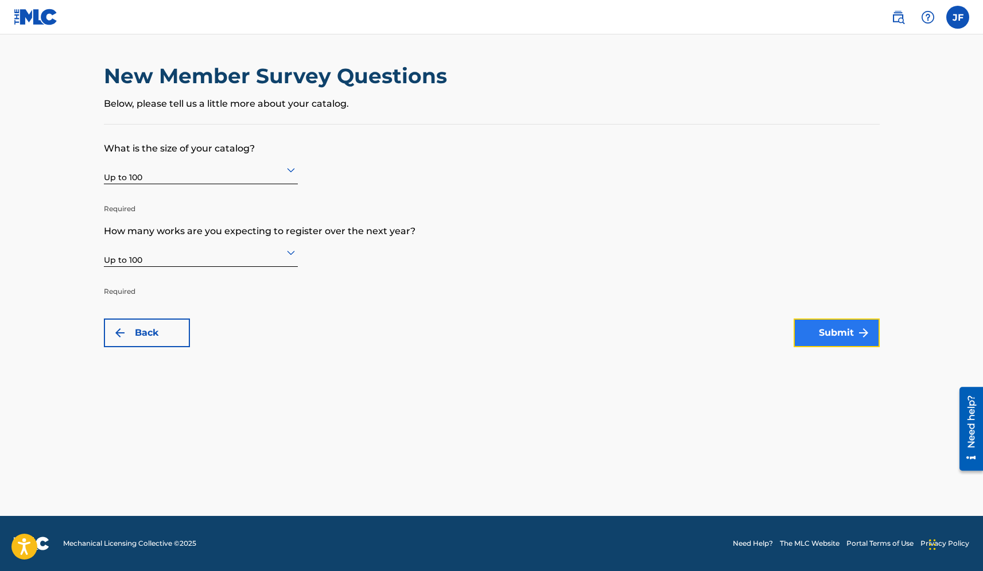
click at [830, 333] on button "Submit" at bounding box center [837, 333] width 86 height 29
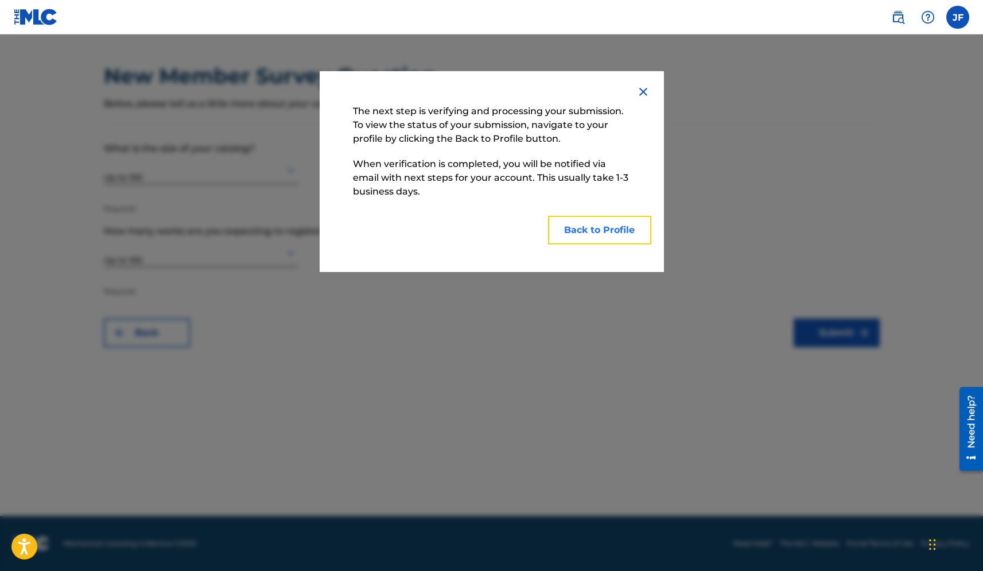
click at [604, 230] on button "Back to Profile" at bounding box center [599, 230] width 103 height 29
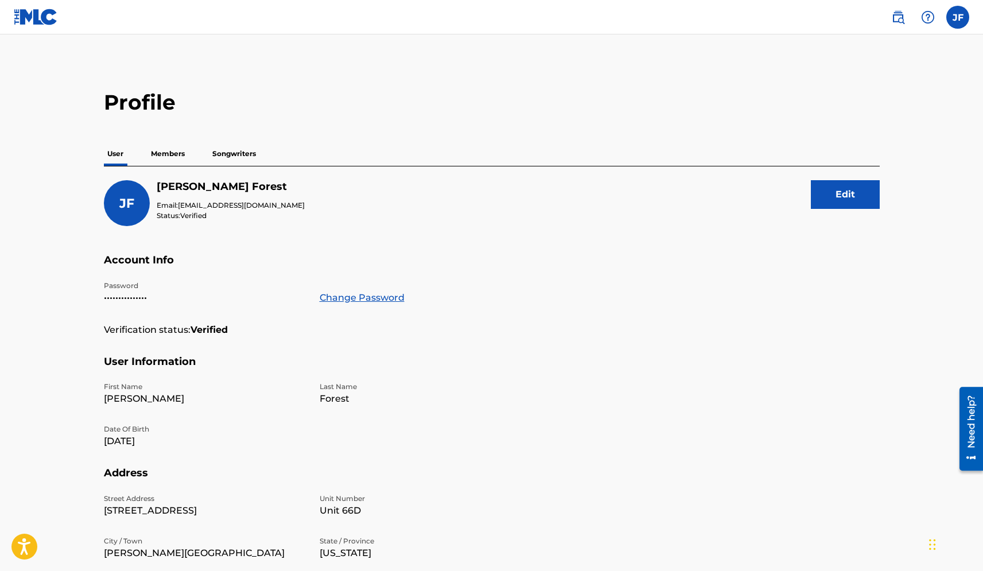
click at [191, 157] on div "User Members Songwriters" at bounding box center [492, 154] width 776 height 24
click at [169, 153] on p "Members" at bounding box center [167, 154] width 41 height 24
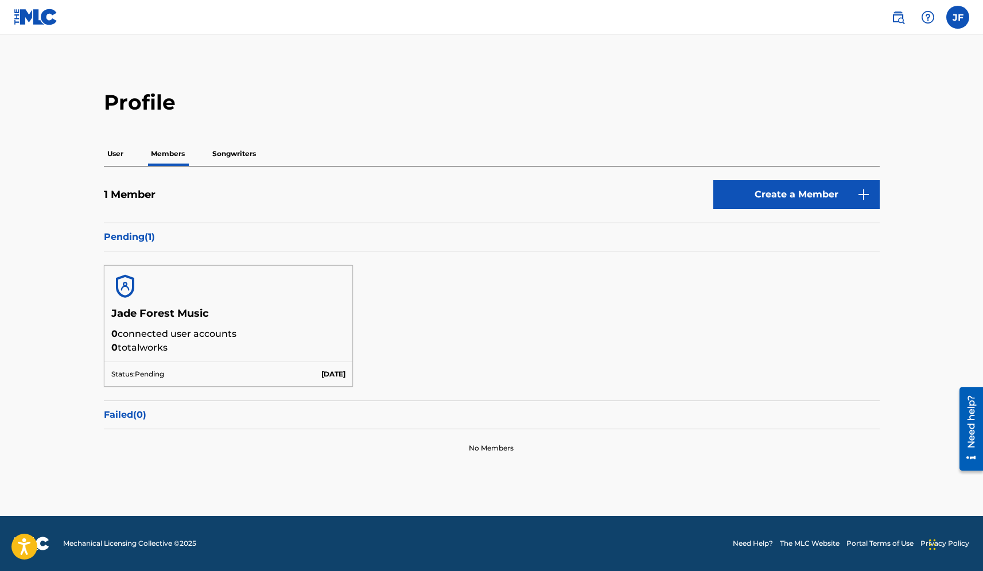
click at [240, 152] on p "Songwriters" at bounding box center [234, 154] width 51 height 24
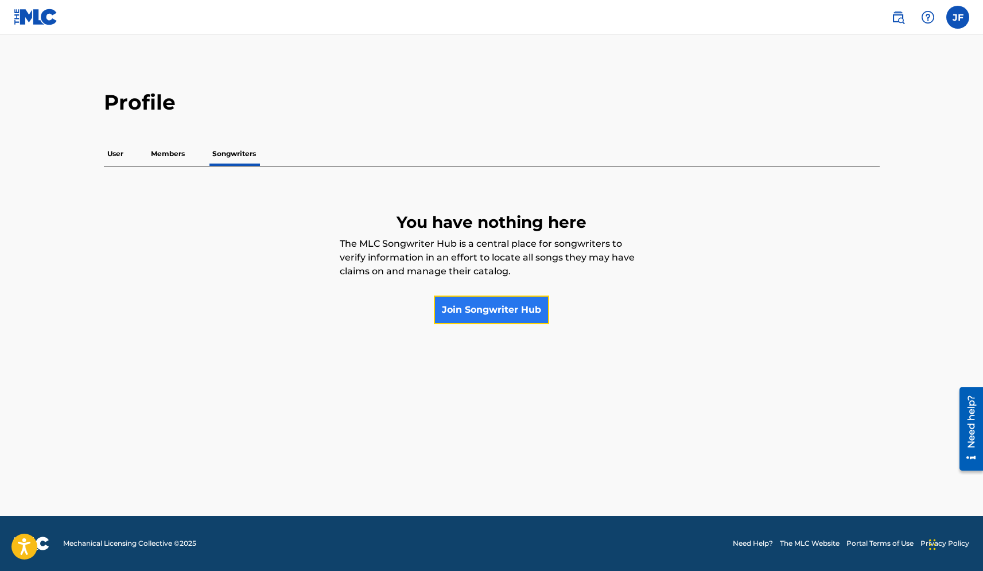
click at [486, 314] on link "Join Songwriter Hub" at bounding box center [491, 310] width 115 height 29
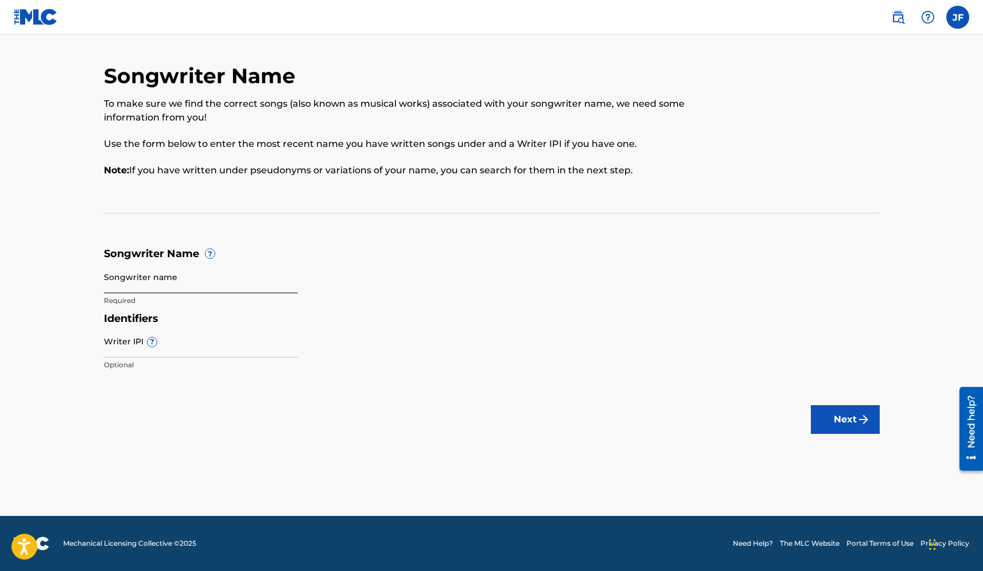
click at [196, 277] on input "Songwriter name" at bounding box center [201, 277] width 194 height 33
type input "Jade Forest"
click at [456, 269] on form "Songwriter Name ? Songwriter name Jade Forest Required Identifiers Writer IPI ?…" at bounding box center [492, 311] width 776 height 129
click at [195, 336] on input "Writer IPI ?" at bounding box center [201, 341] width 194 height 33
paste input "00847420236"
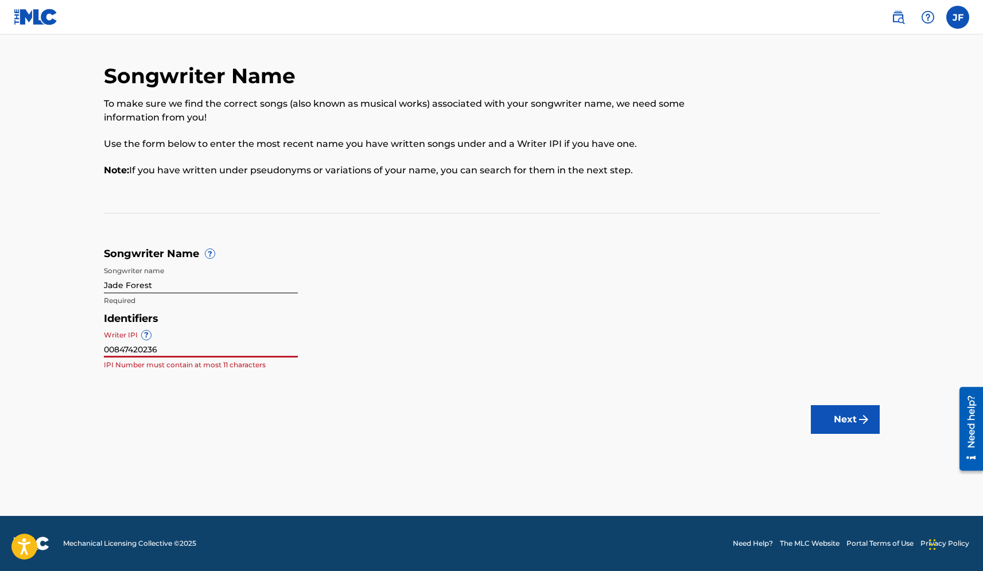
click at [121, 344] on input "00847420236" at bounding box center [201, 341] width 194 height 33
type input "00847420236"
click at [857, 416] on img "submit" at bounding box center [864, 420] width 14 height 14
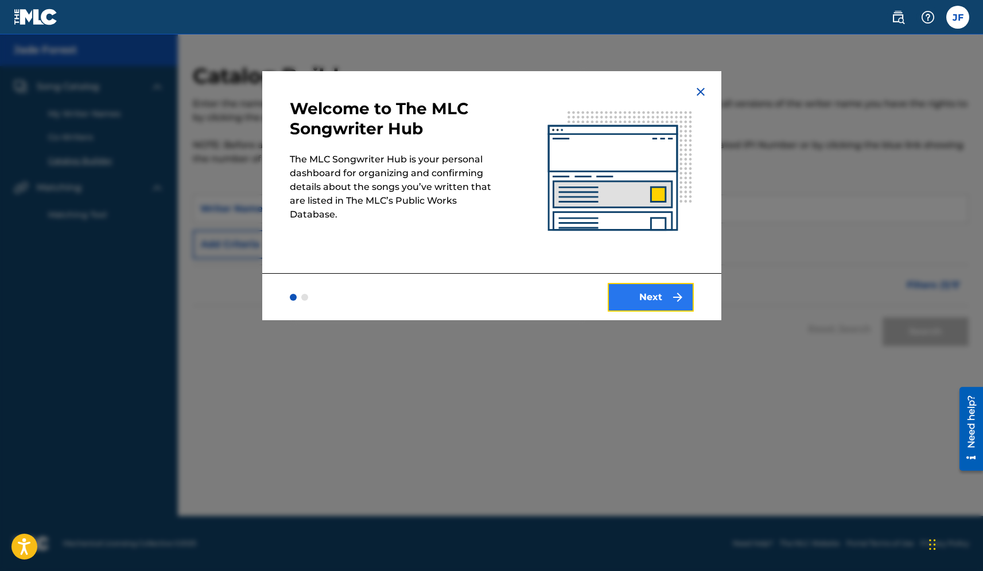
click at [655, 305] on button "Next" at bounding box center [651, 297] width 86 height 29
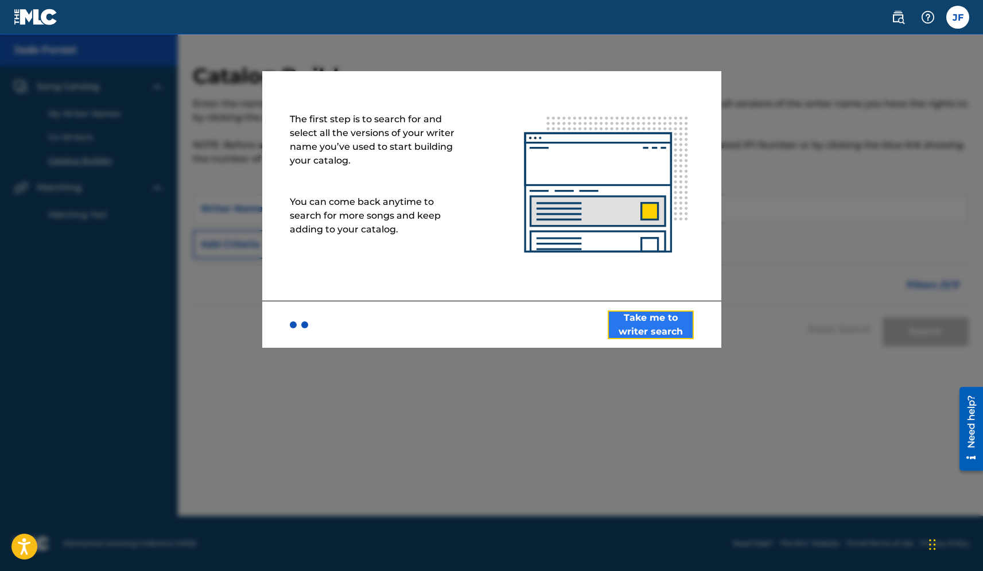
click at [659, 317] on button "Take me to writer search" at bounding box center [651, 324] width 86 height 29
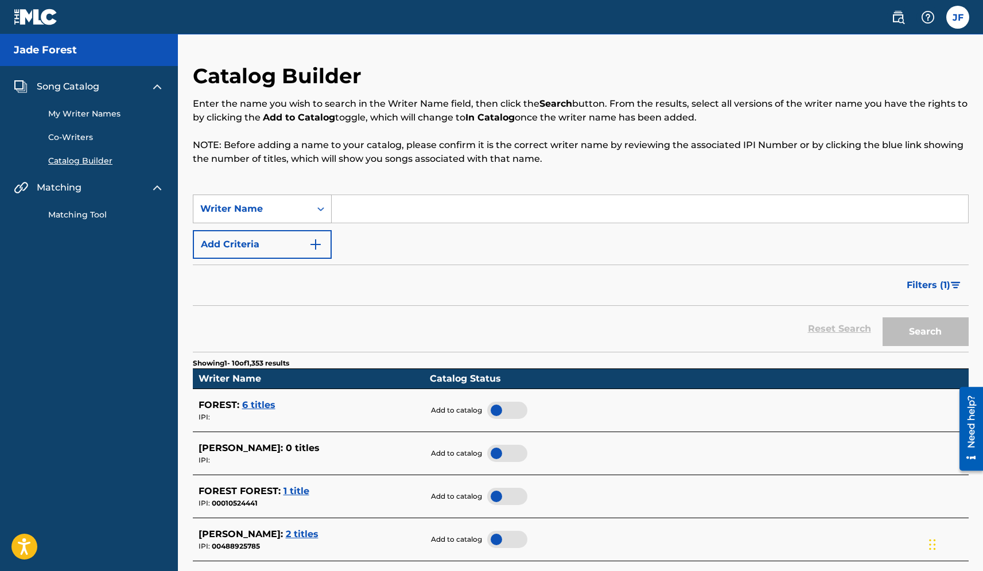
click at [310, 207] on div "Search Form" at bounding box center [320, 209] width 21 height 21
click at [448, 341] on div "Reset Search Search" at bounding box center [581, 329] width 776 height 46
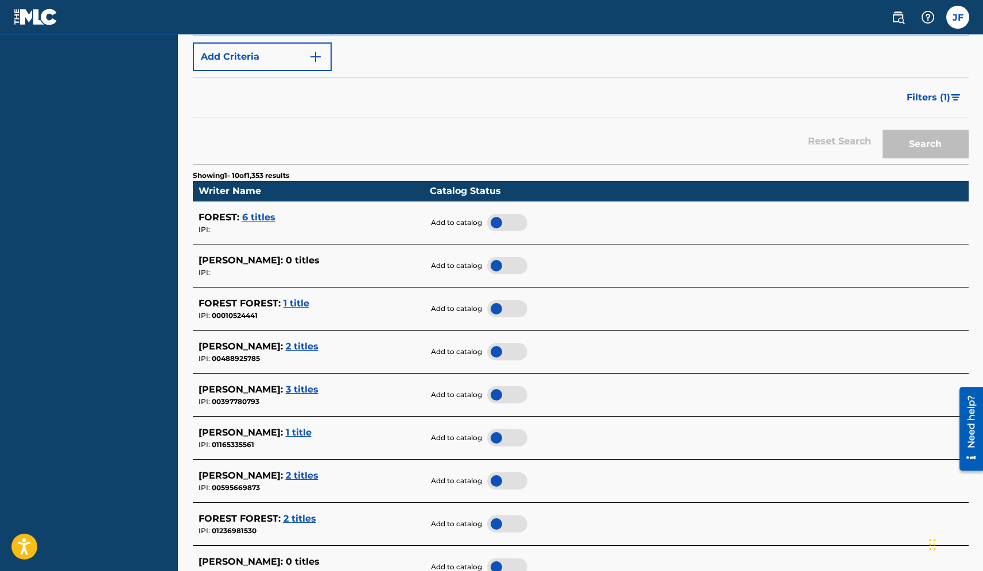
scroll to position [173, 0]
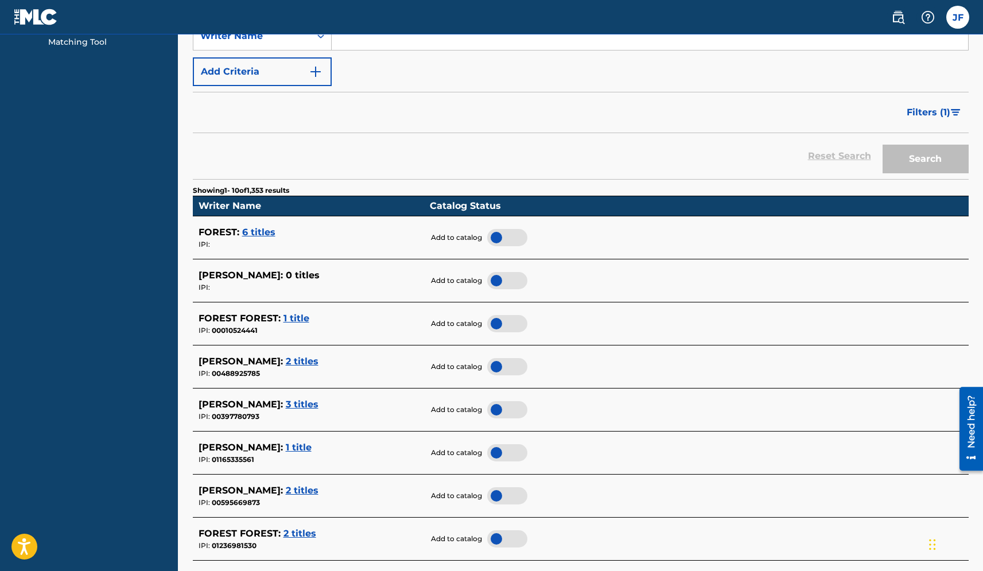
click at [257, 232] on span "6 titles" at bounding box center [258, 232] width 33 height 11
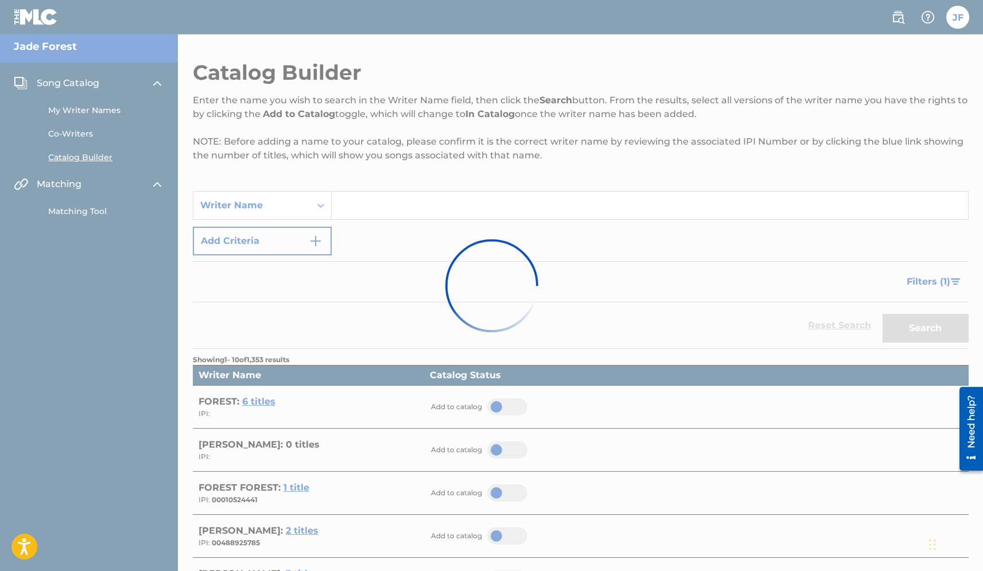
scroll to position [0, 0]
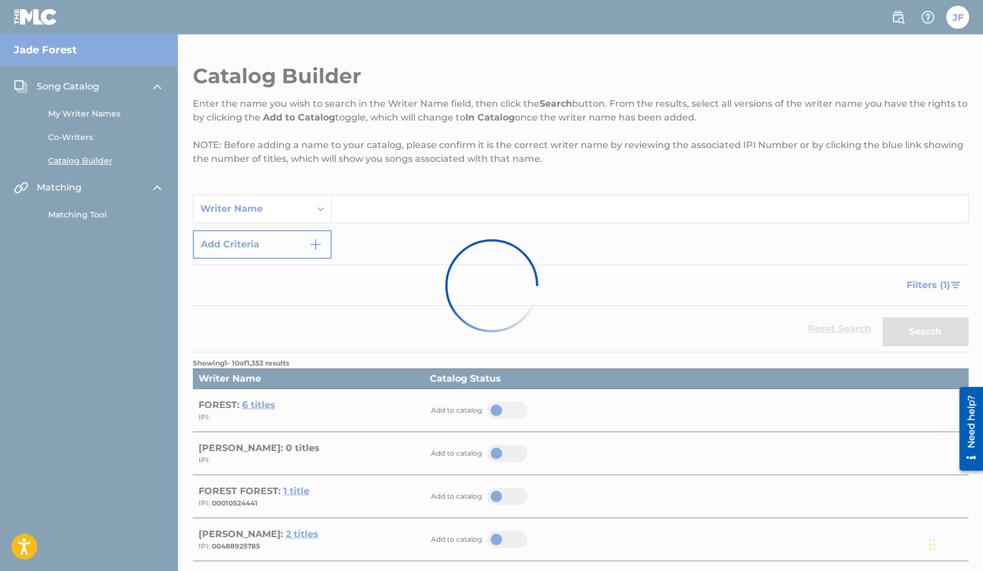
click at [389, 310] on div at bounding box center [491, 285] width 983 height 571
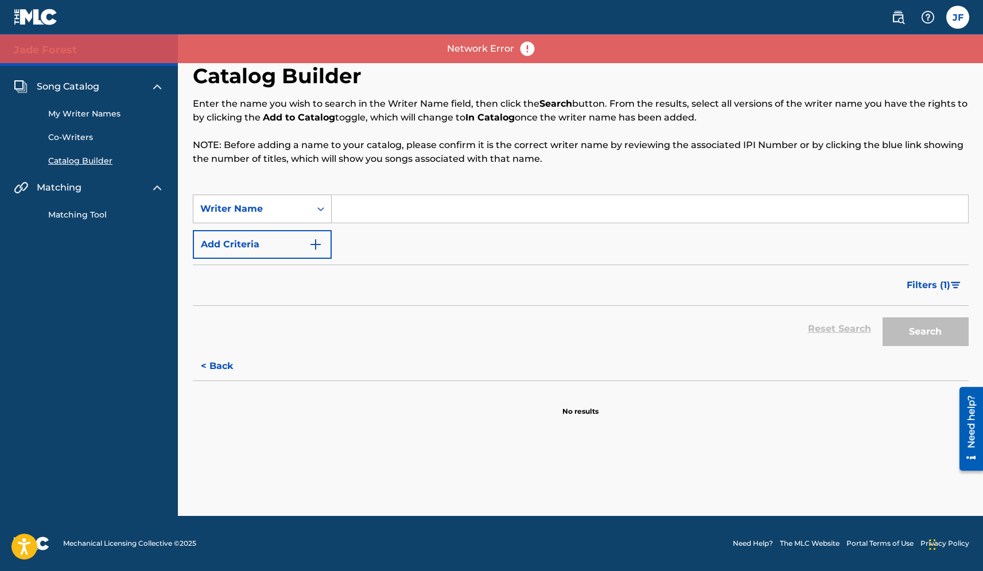
click at [282, 202] on div "Writer Name" at bounding box center [251, 209] width 103 height 14
click at [258, 240] on div "Writer IPI" at bounding box center [262, 237] width 138 height 29
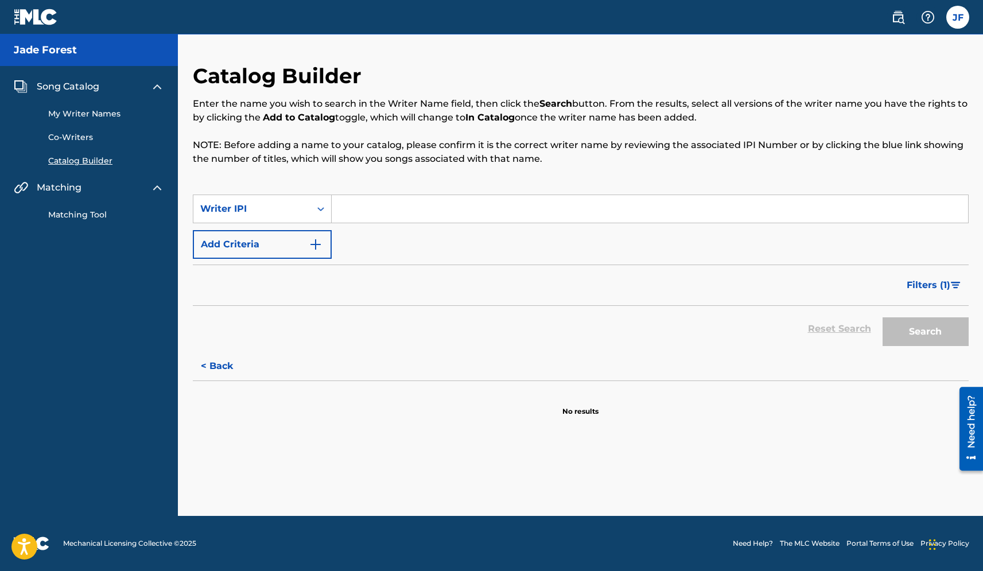
click at [336, 207] on input "Search Form" at bounding box center [650, 209] width 636 height 28
paste input "00847420236"
click at [355, 207] on input "00847420236" at bounding box center [650, 209] width 636 height 28
type input "00847420236"
click at [883, 331] on button "Search" at bounding box center [926, 331] width 86 height 29
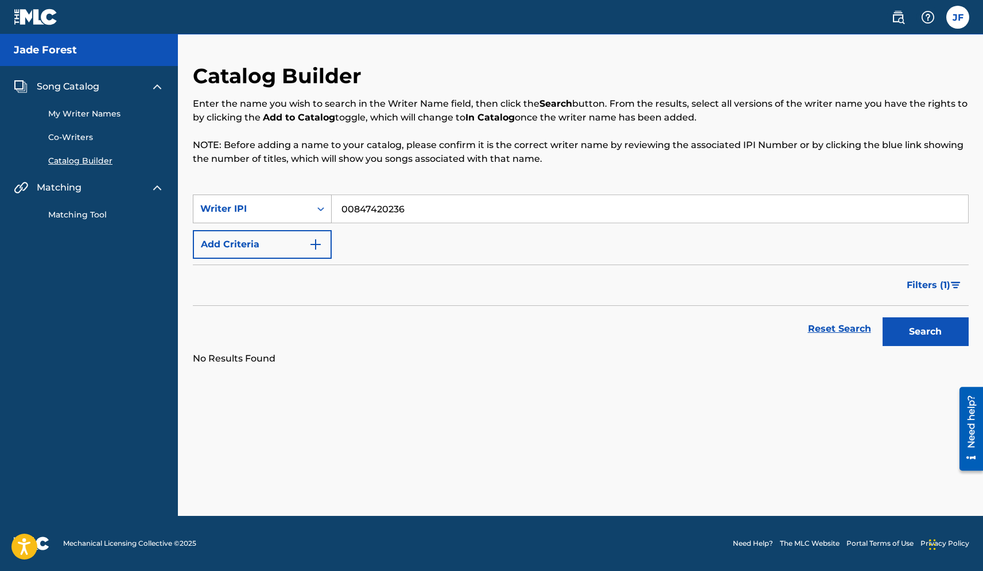
click at [324, 208] on icon "Search Form" at bounding box center [320, 208] width 11 height 11
click at [295, 235] on div "Writer Name" at bounding box center [262, 237] width 138 height 29
click at [371, 201] on input "Search Form" at bounding box center [650, 209] width 636 height 28
type input "Jade Forest"
click at [883, 334] on button "Search" at bounding box center [926, 331] width 86 height 29
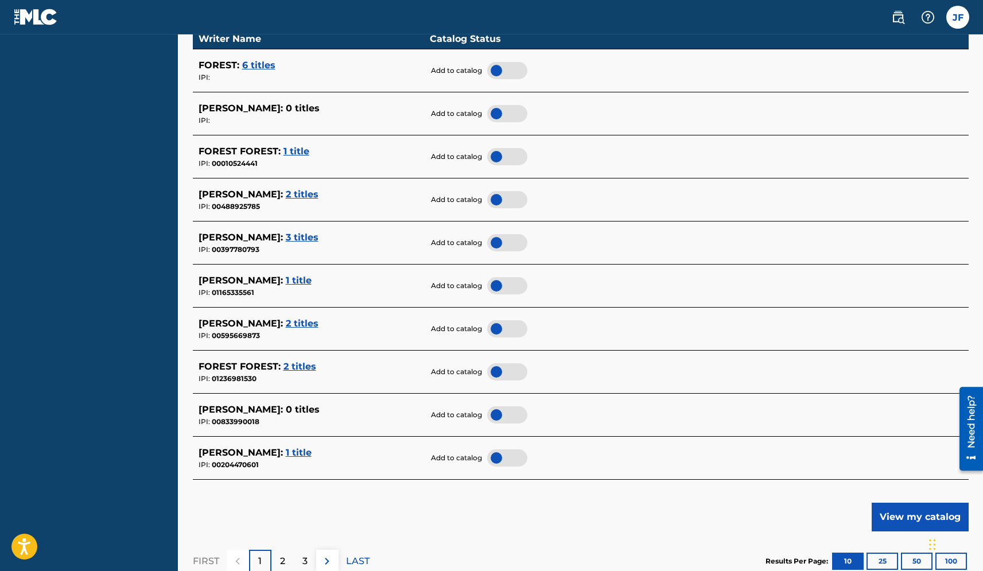
scroll to position [472, 0]
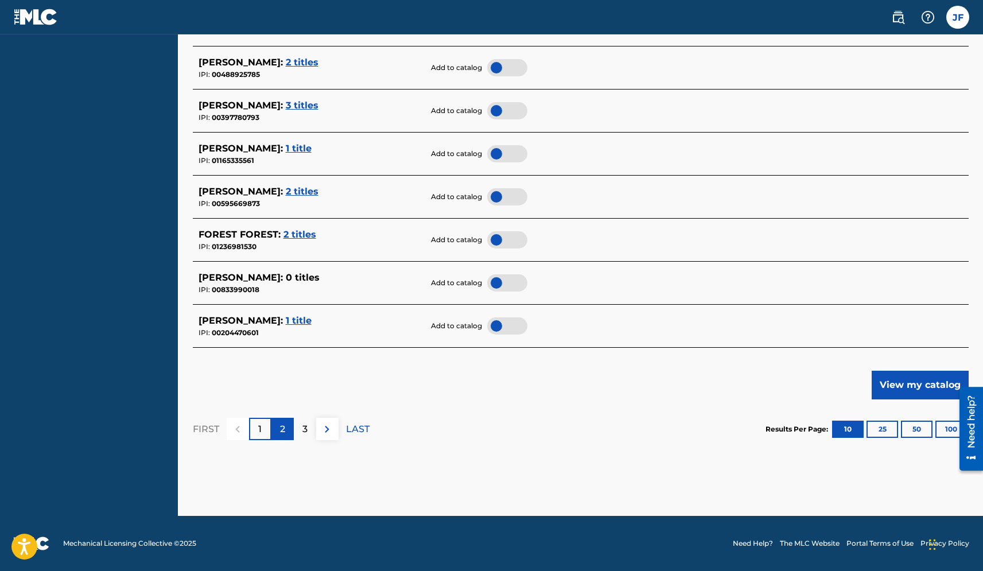
click at [282, 432] on p "2" at bounding box center [282, 429] width 5 height 14
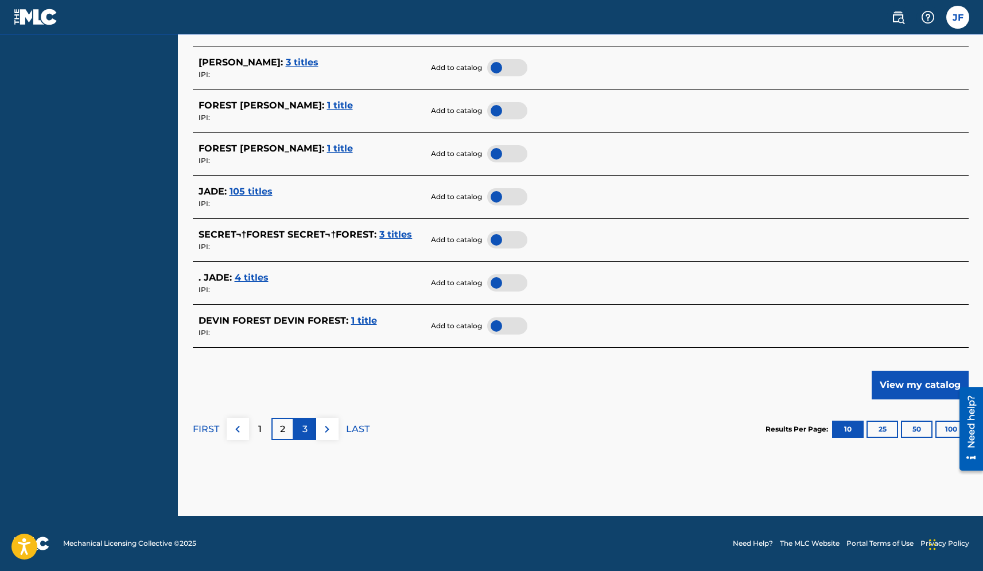
click at [305, 428] on p "3" at bounding box center [304, 429] width 5 height 14
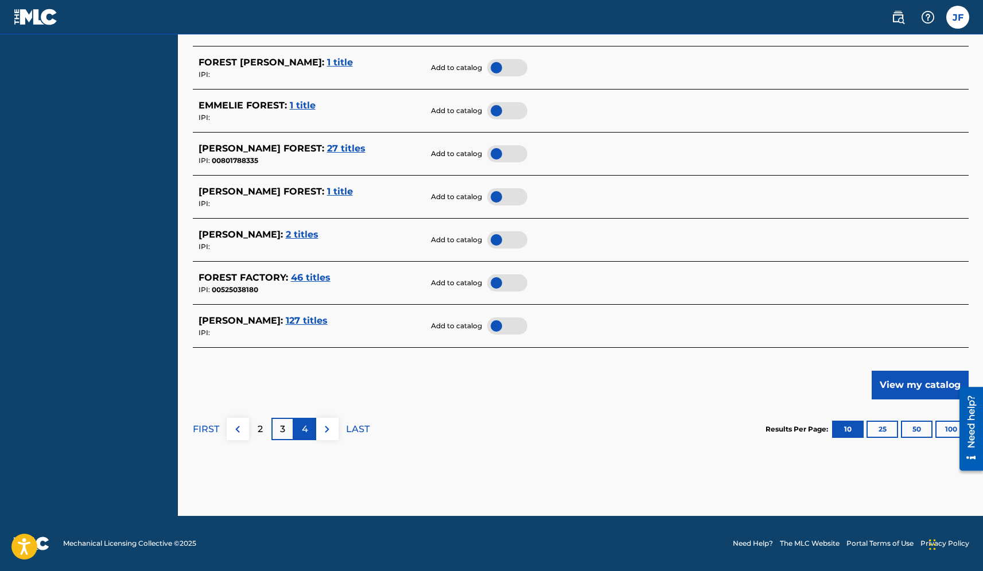
click at [304, 428] on p "4" at bounding box center [305, 429] width 6 height 14
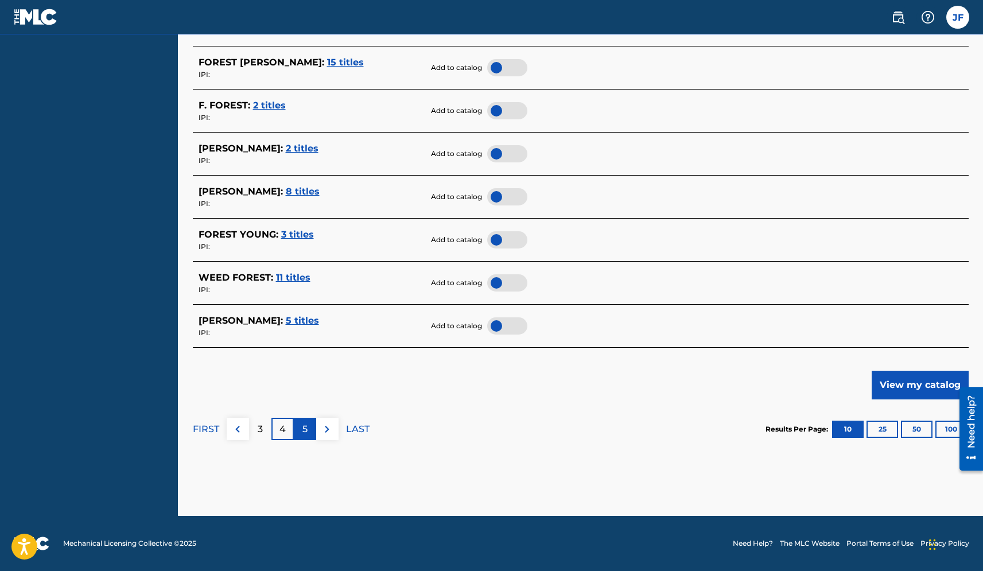
click at [309, 430] on div "5" at bounding box center [305, 429] width 22 height 22
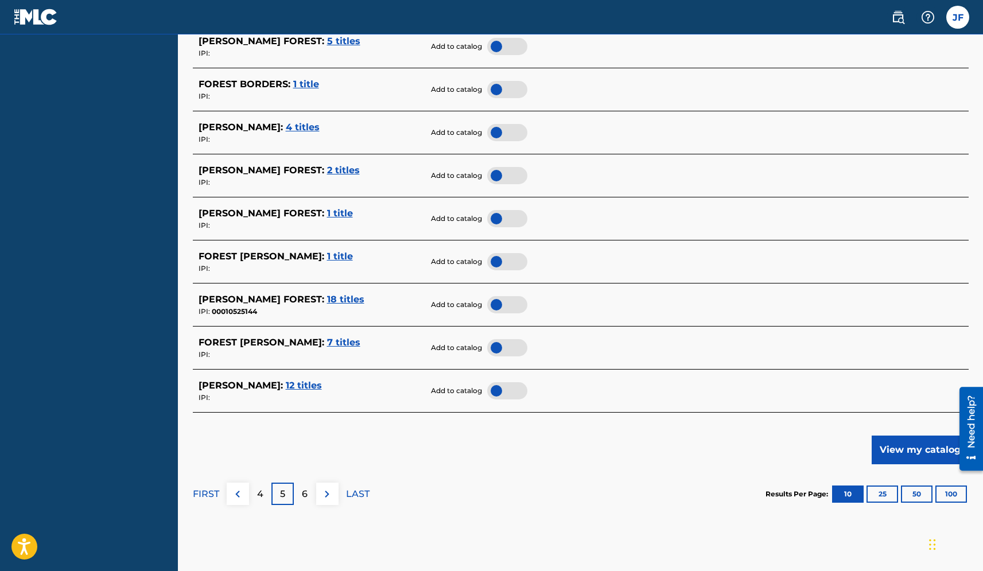
scroll to position [412, 0]
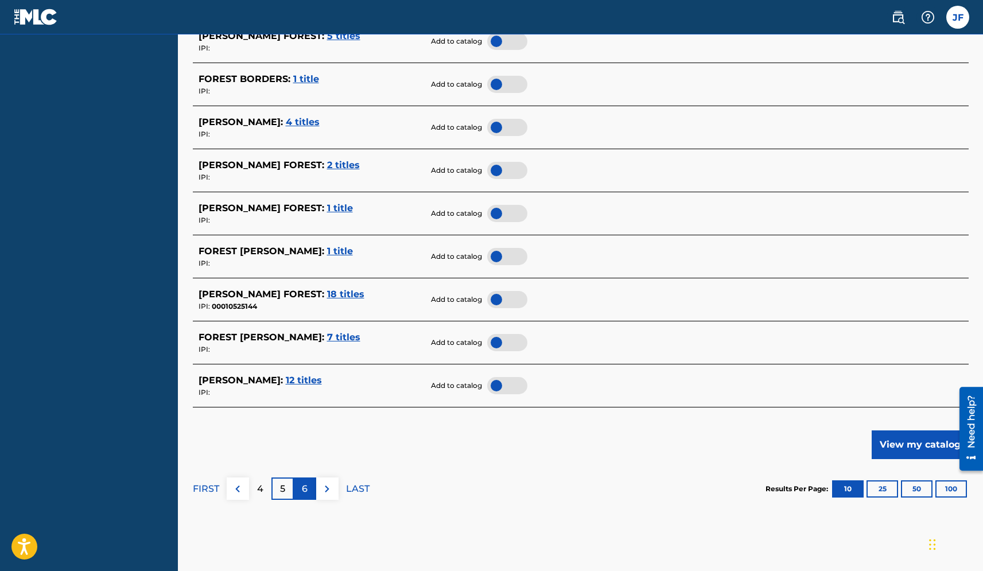
click at [303, 487] on p "6" at bounding box center [305, 489] width 6 height 14
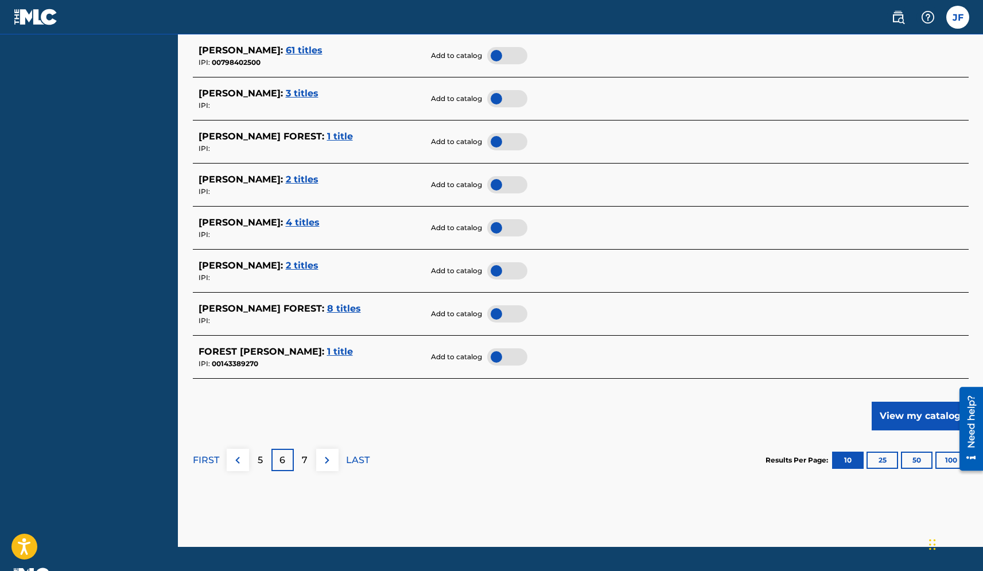
scroll to position [472, 0]
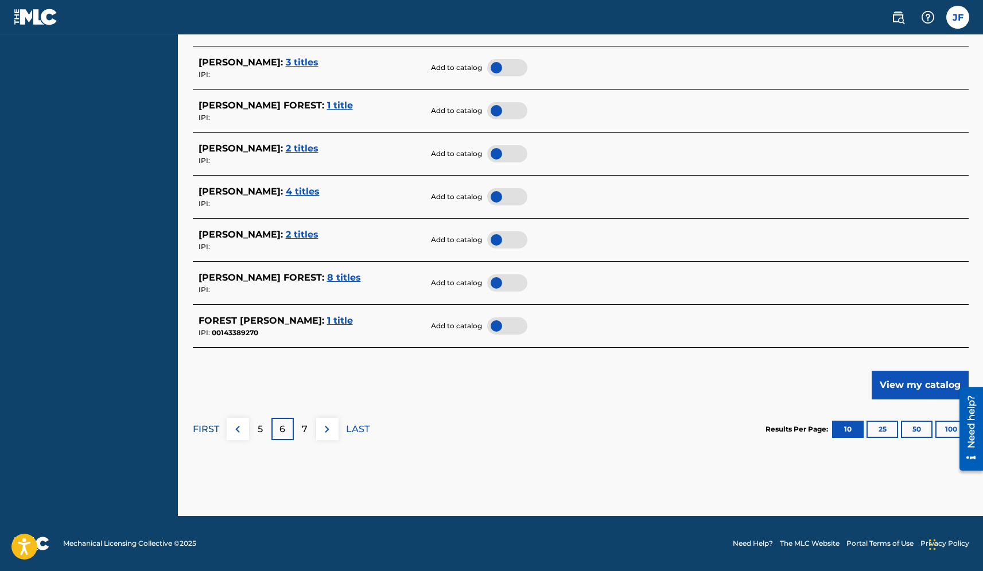
click at [211, 430] on p "FIRST" at bounding box center [206, 429] width 26 height 14
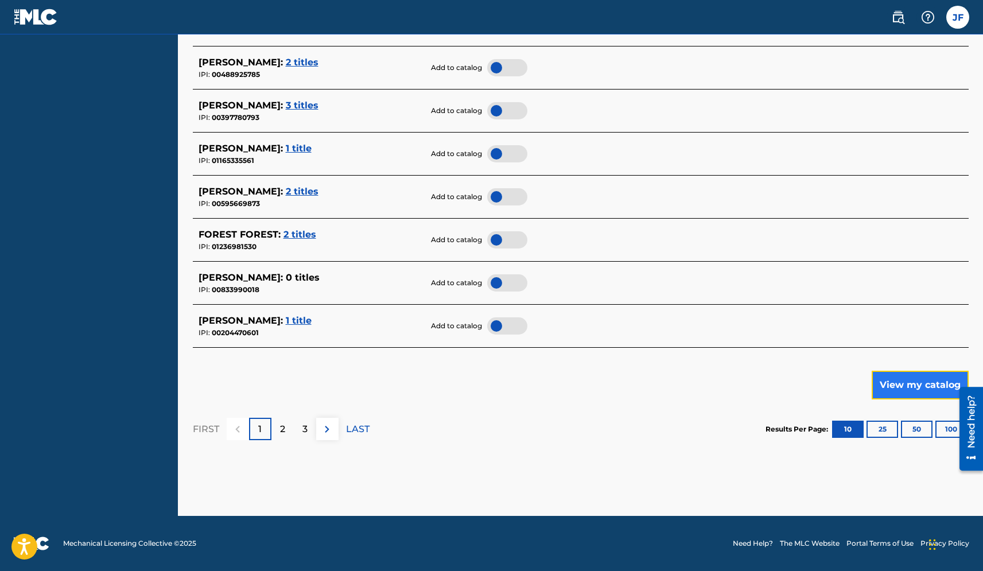
click at [883, 379] on button "View my catalog" at bounding box center [920, 385] width 97 height 29
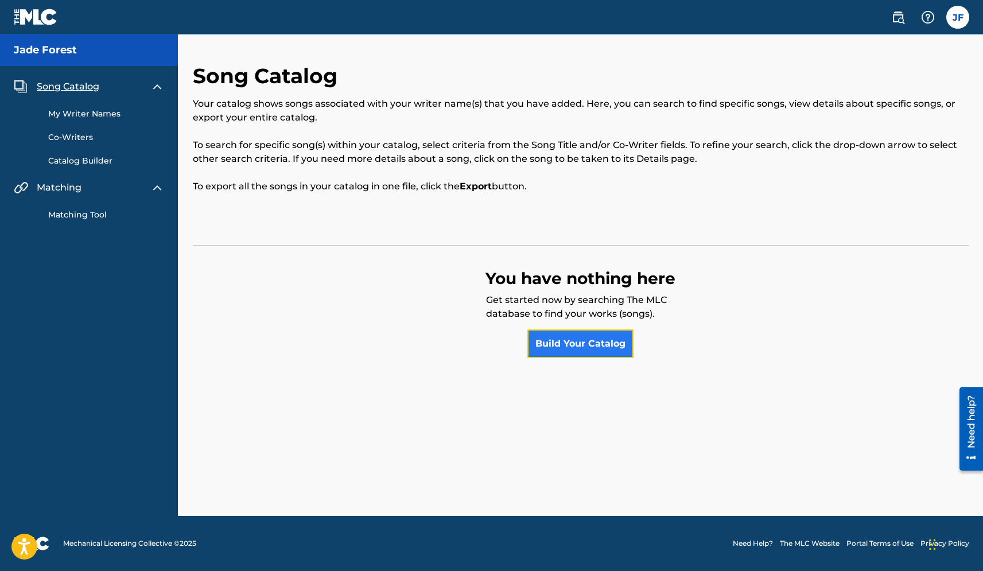
click at [568, 355] on link "Build Your Catalog" at bounding box center [580, 343] width 106 height 29
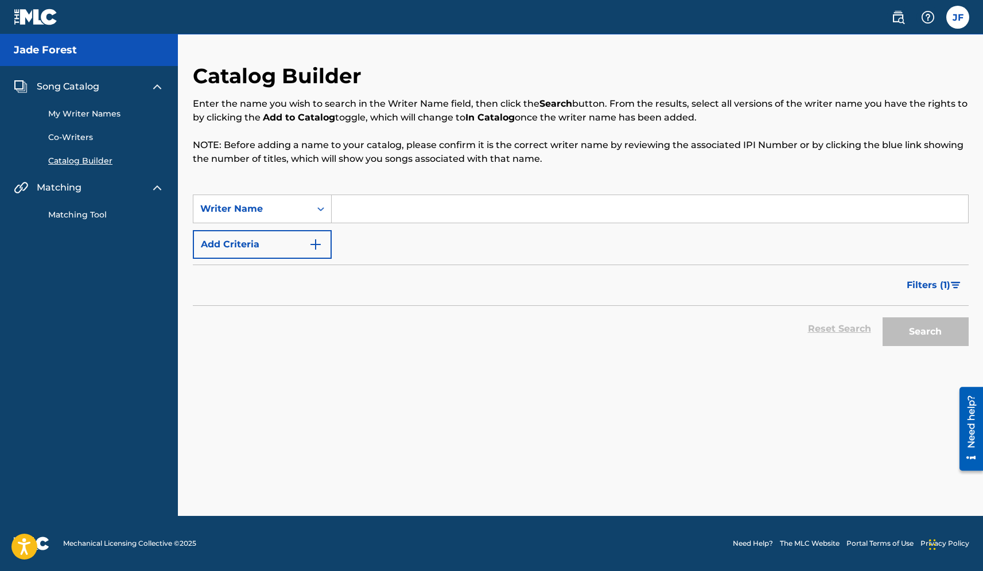
click at [347, 204] on input "Search Form" at bounding box center [650, 209] width 636 height 28
type input "00847420236"
click at [883, 329] on button "Search" at bounding box center [926, 331] width 86 height 29
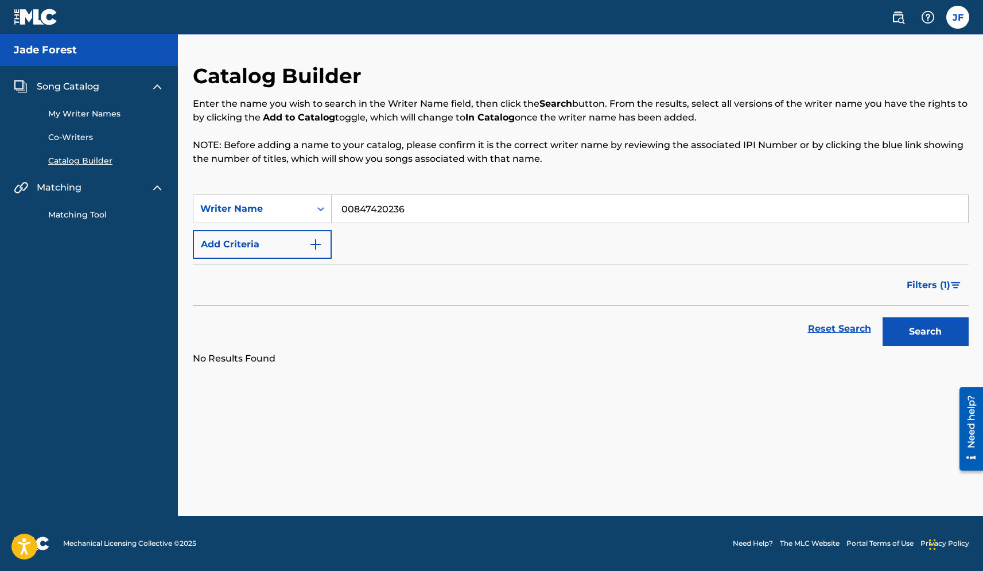
click at [99, 117] on link "My Writer Names" at bounding box center [106, 114] width 116 height 12
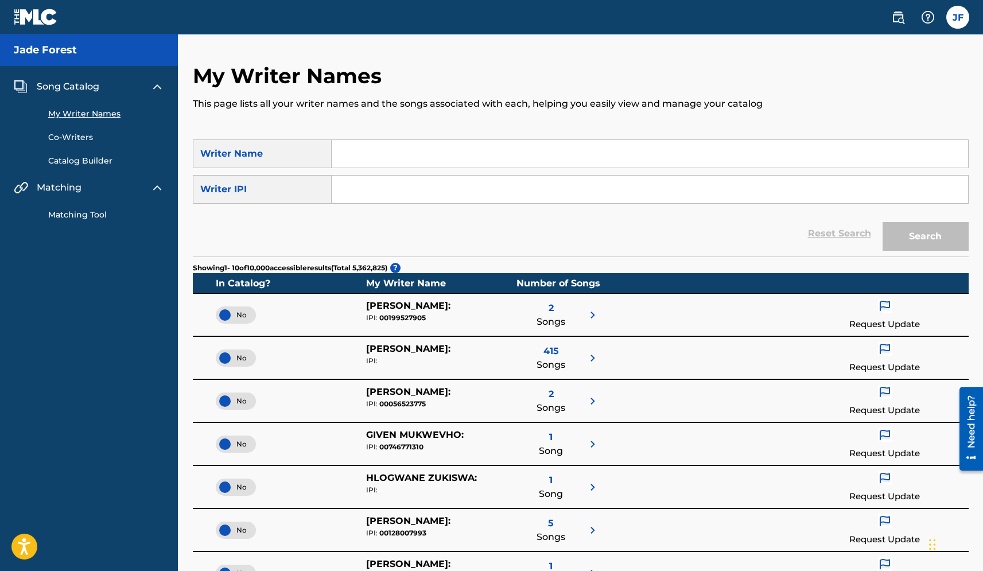
click at [81, 135] on link "Co-Writers" at bounding box center [106, 137] width 116 height 12
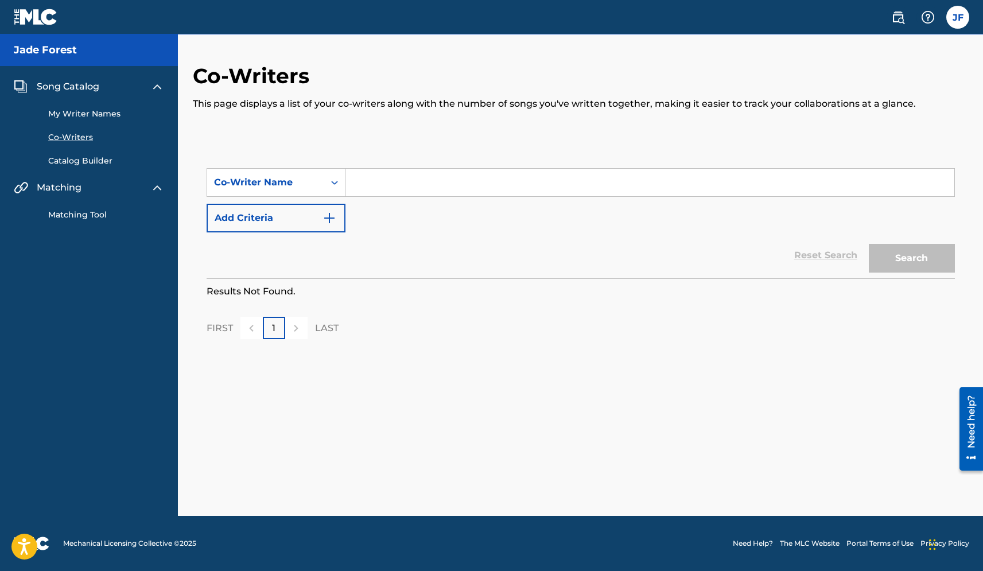
click at [67, 94] on div "My Writer Names Co-Writers Catalog Builder" at bounding box center [89, 130] width 150 height 73
click at [23, 14] on img at bounding box center [36, 17] width 44 height 17
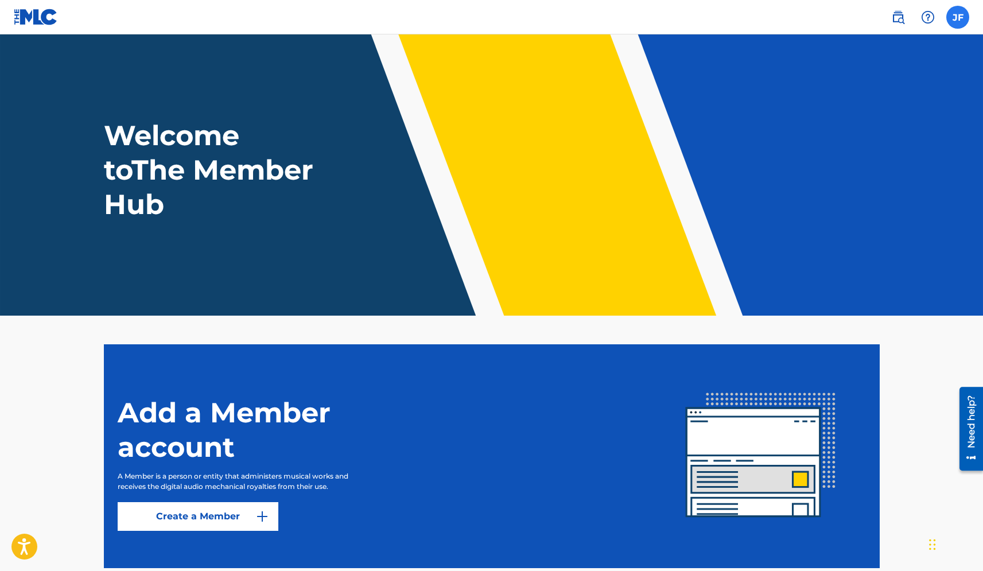
click at [883, 14] on label at bounding box center [957, 17] width 23 height 23
click at [883, 17] on input "JF Jade Forest mgmt.jadeforest@gmail.com Notification Preferences Profile Log o…" at bounding box center [958, 17] width 0 height 0
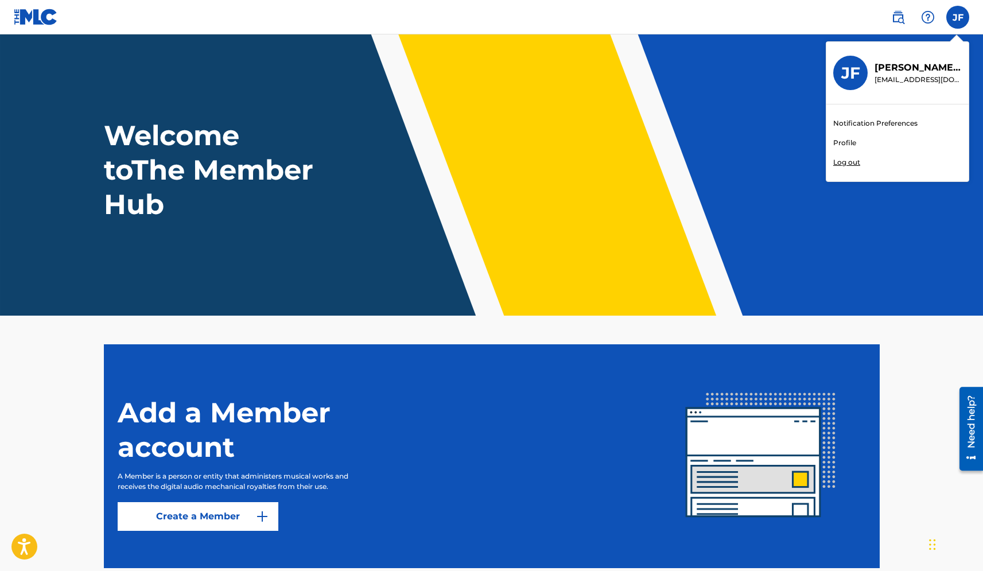
click at [849, 72] on h3 "JF" at bounding box center [850, 73] width 19 height 20
click at [883, 17] on input "JF Jade Forest mgmt.jadeforest@gmail.com Notification Preferences Profile Log o…" at bounding box center [958, 17] width 0 height 0
click at [842, 145] on link "Profile" at bounding box center [844, 143] width 23 height 10
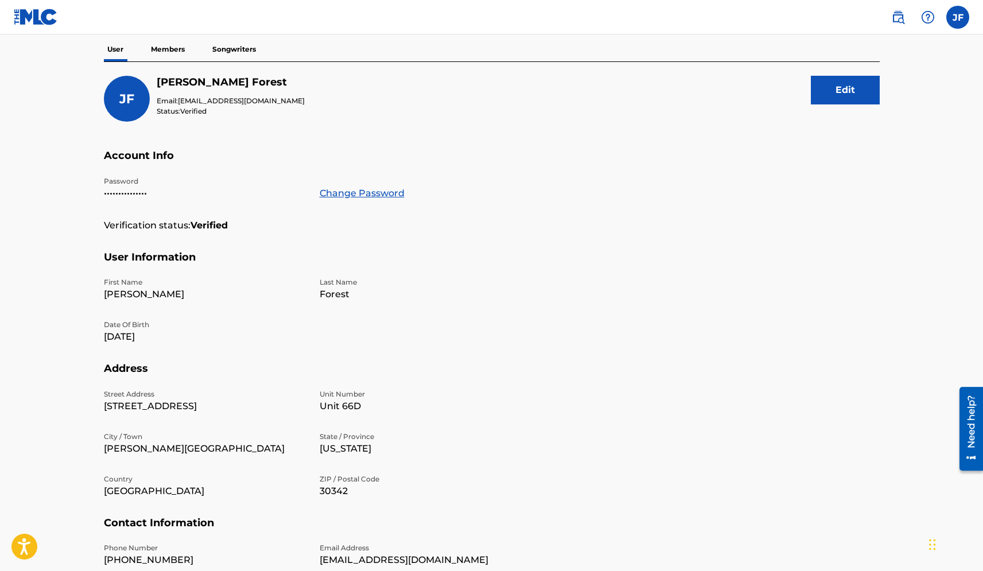
scroll to position [107, 0]
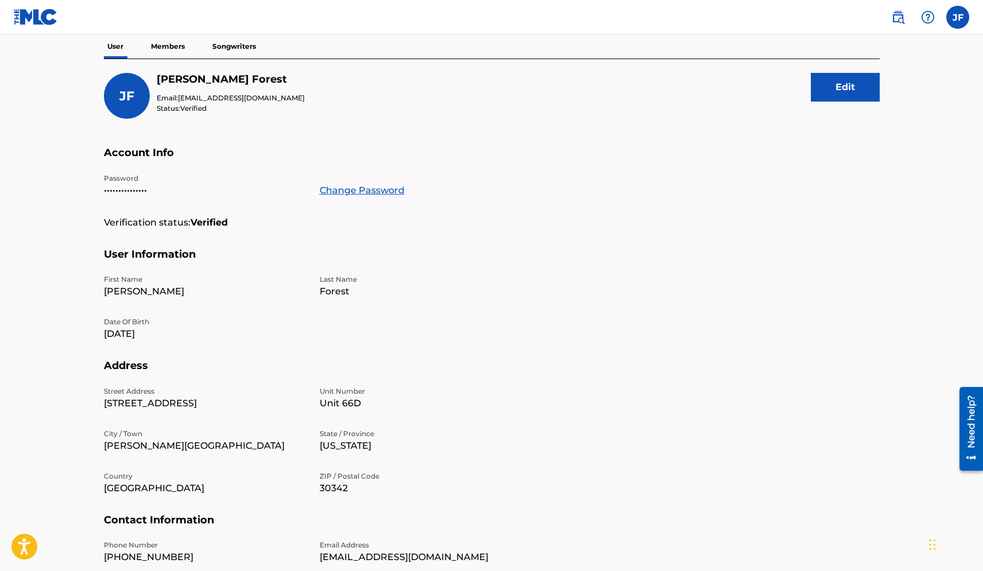
click at [181, 49] on p "Members" at bounding box center [167, 46] width 41 height 24
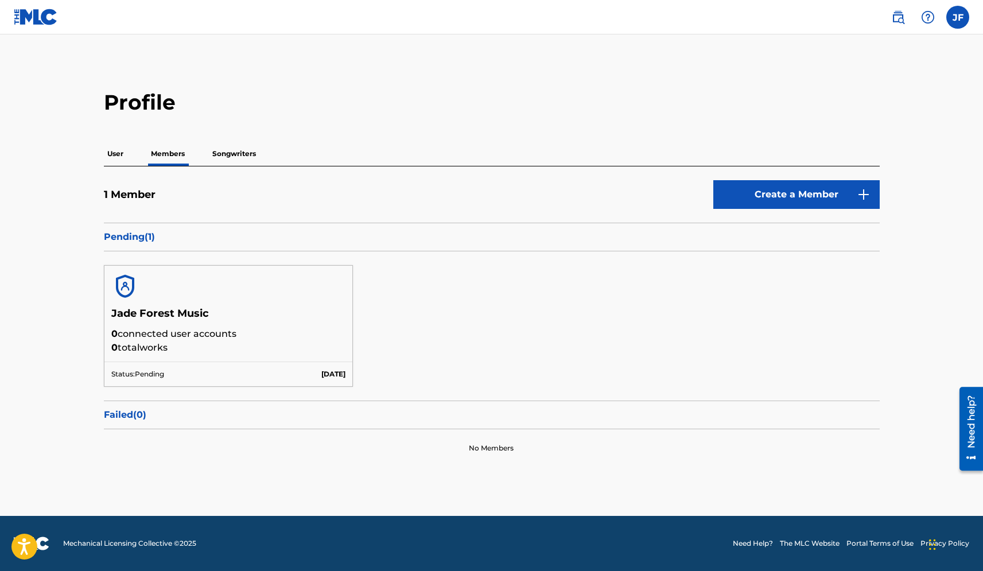
click at [123, 148] on p "User" at bounding box center [115, 154] width 23 height 24
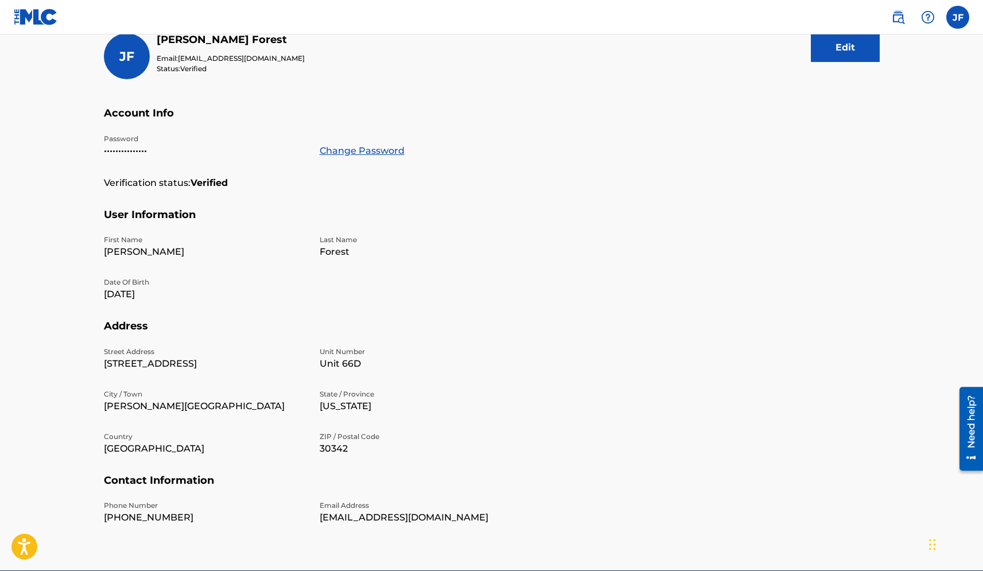
scroll to position [147, 0]
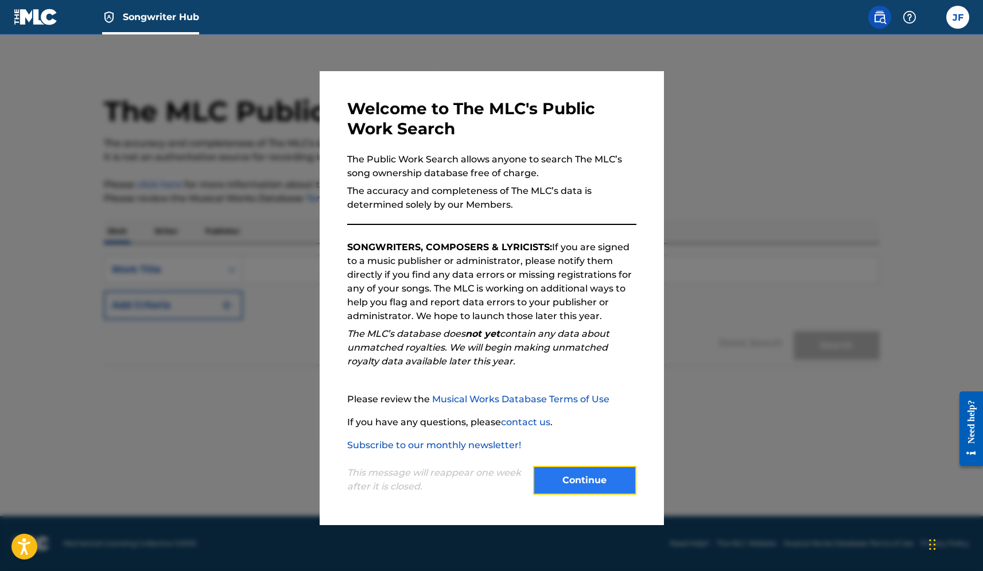
click at [568, 487] on button "Continue" at bounding box center [584, 480] width 103 height 29
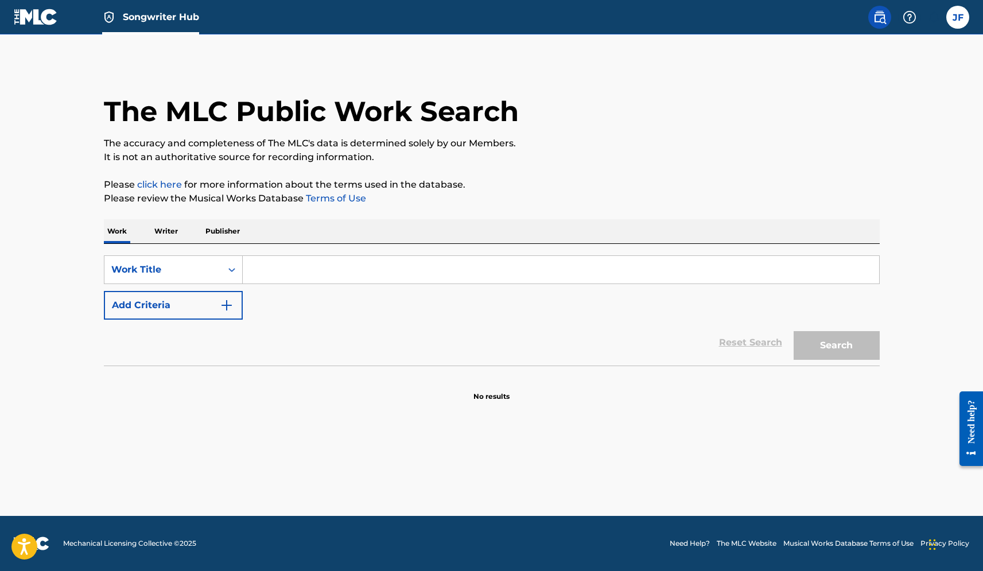
click at [280, 274] on input "Search Form" at bounding box center [561, 270] width 636 height 28
click at [169, 235] on p "Writer" at bounding box center [166, 231] width 30 height 24
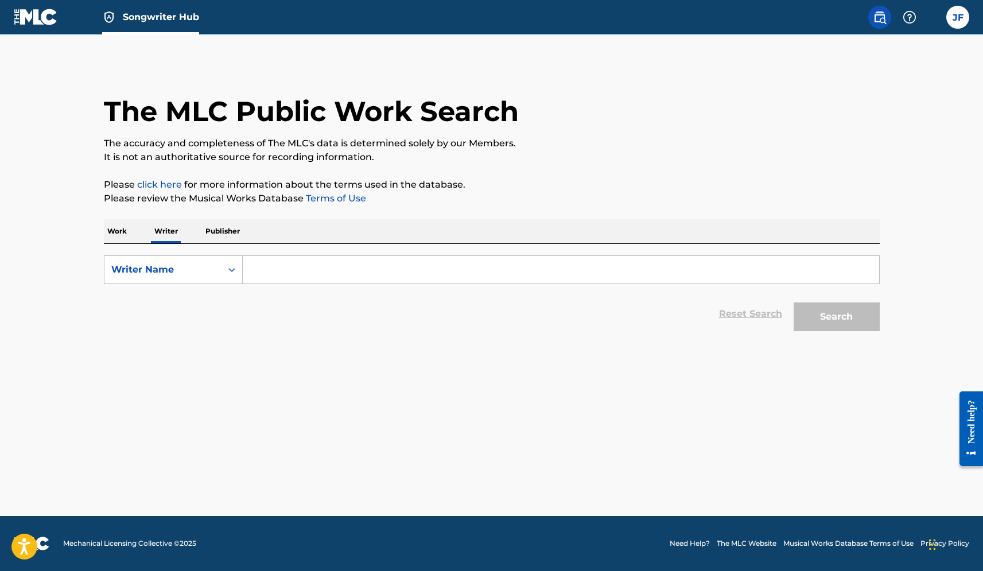
click at [265, 271] on input "Search Form" at bounding box center [561, 270] width 636 height 28
paste input "00847420236"
click at [269, 271] on input "00847420236" at bounding box center [561, 270] width 636 height 28
type input "00847420236"
click at [840, 310] on button "Search" at bounding box center [837, 316] width 86 height 29
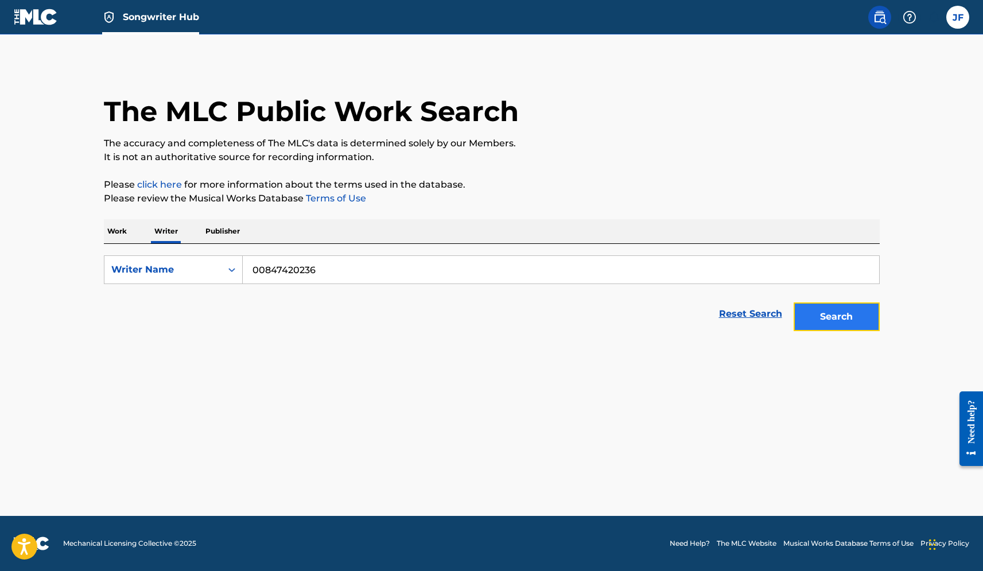
click at [835, 315] on button "Search" at bounding box center [837, 316] width 86 height 29
